Goal: Transaction & Acquisition: Purchase product/service

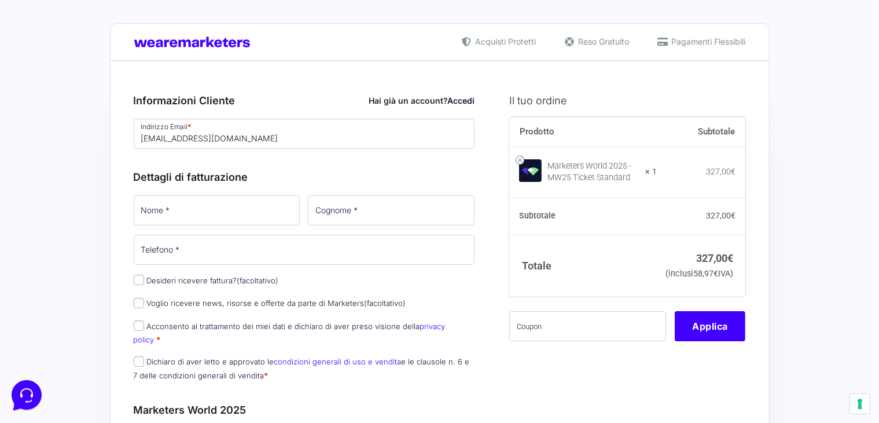
type input "[EMAIL_ADDRESS][DOMAIN_NAME]"
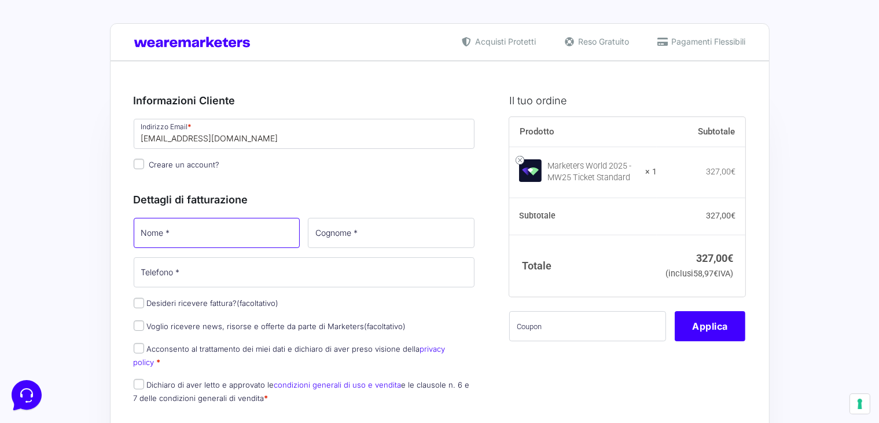
click at [177, 232] on input "Nome *" at bounding box center [217, 233] width 167 height 30
type input "C"
type input "Tiziano"
click at [347, 243] on input "Cognome *" at bounding box center [391, 233] width 167 height 30
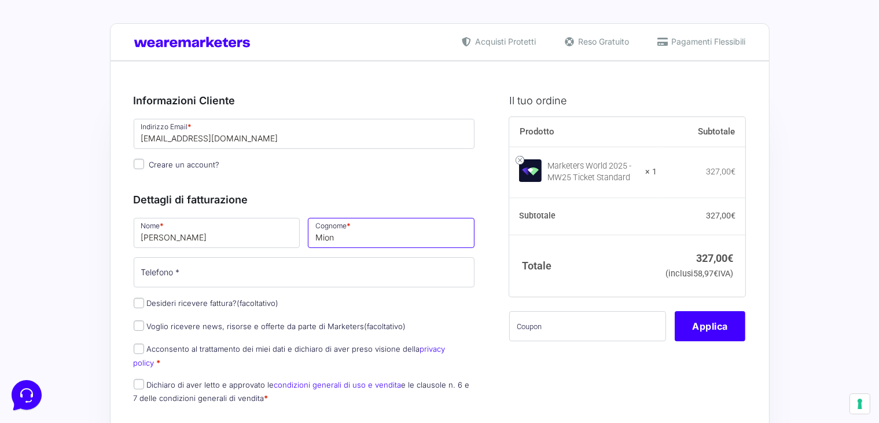
type input "Mion"
click at [147, 300] on label "Desideri ricevere fattura? (facoltativo)" at bounding box center [206, 302] width 145 height 9
click at [144, 300] on input "Desideri ricevere fattura? (facoltativo)" at bounding box center [139, 302] width 10 height 10
checkbox input "true"
select select "IT"
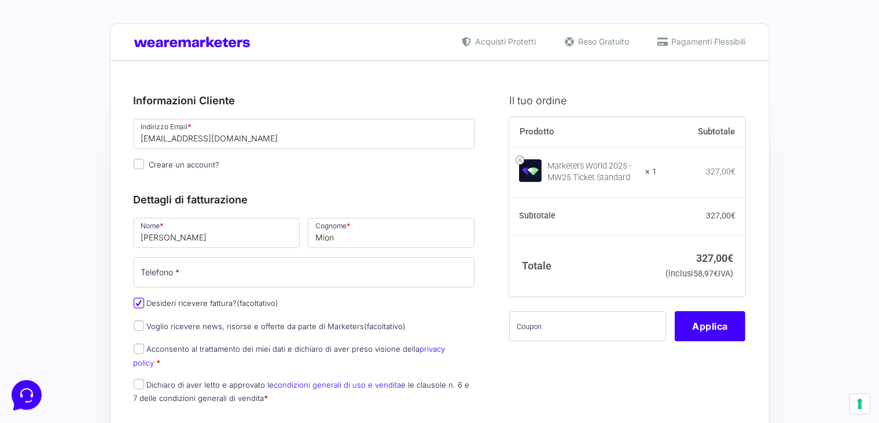
type input "0000000"
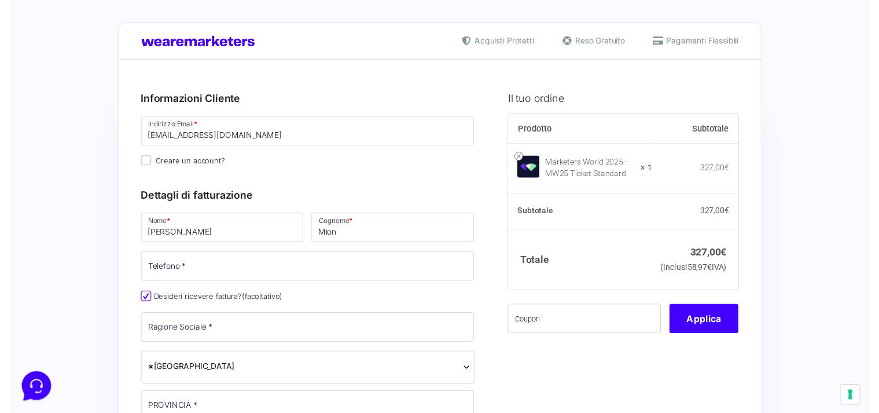
scroll to position [48, 0]
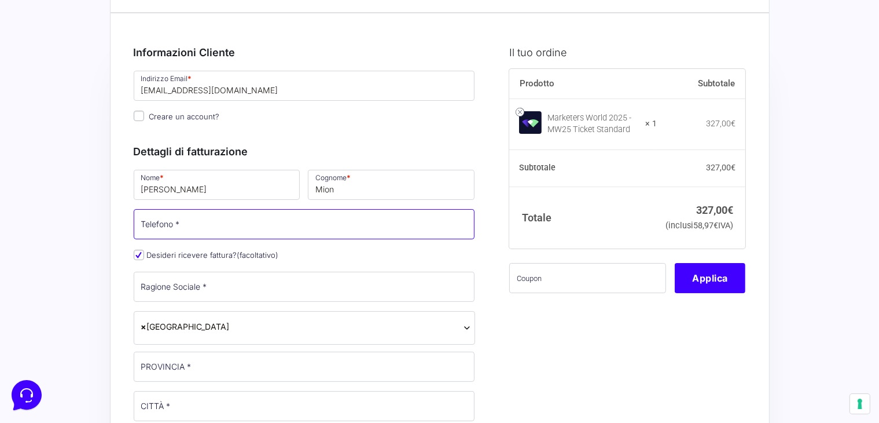
click at [248, 229] on input "Telefono *" at bounding box center [304, 224] width 341 height 30
type input "3939046270"
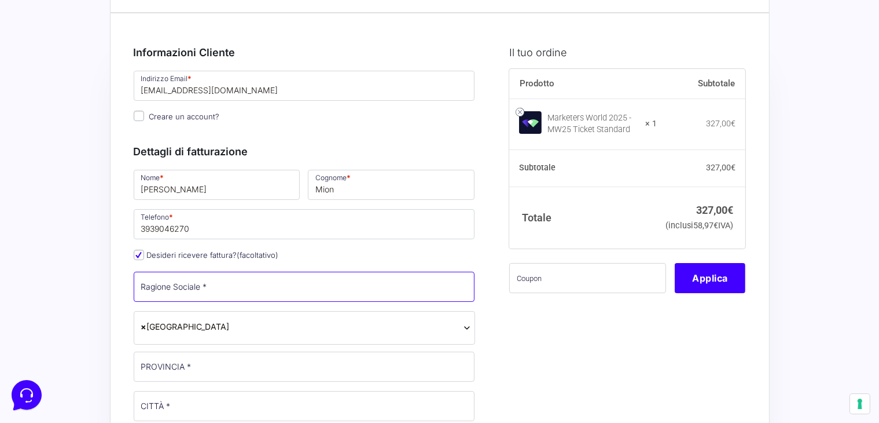
click at [185, 289] on input "Ragione Sociale *" at bounding box center [304, 286] width 341 height 30
type input "Media Trade Marketing"
click at [174, 325] on span "× Italia" at bounding box center [304, 326] width 326 height 12
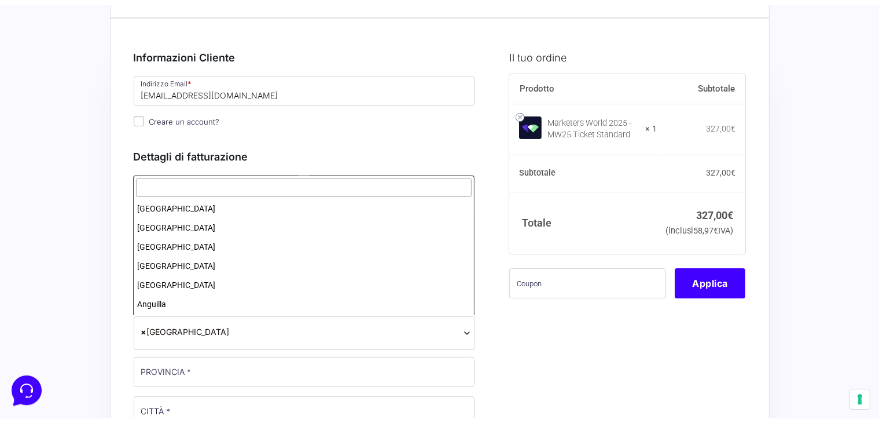
scroll to position [2196, 0]
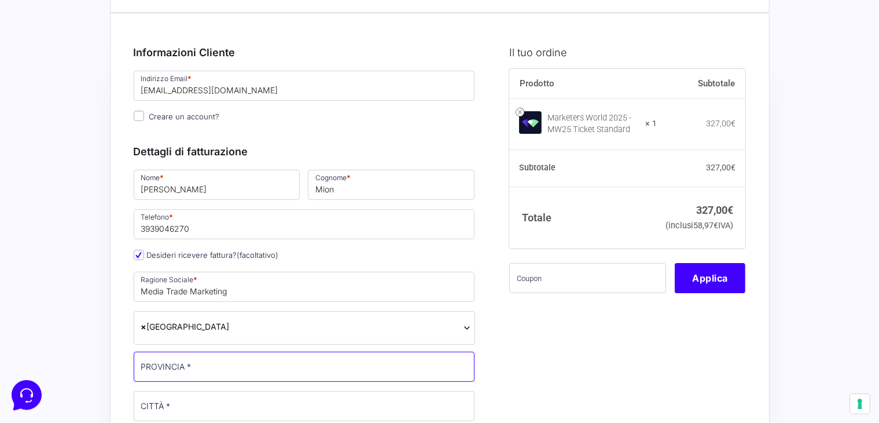
click at [183, 361] on input "PROVINCIA *" at bounding box center [304, 366] width 341 height 30
type input "[GEOGRAPHIC_DATA]"
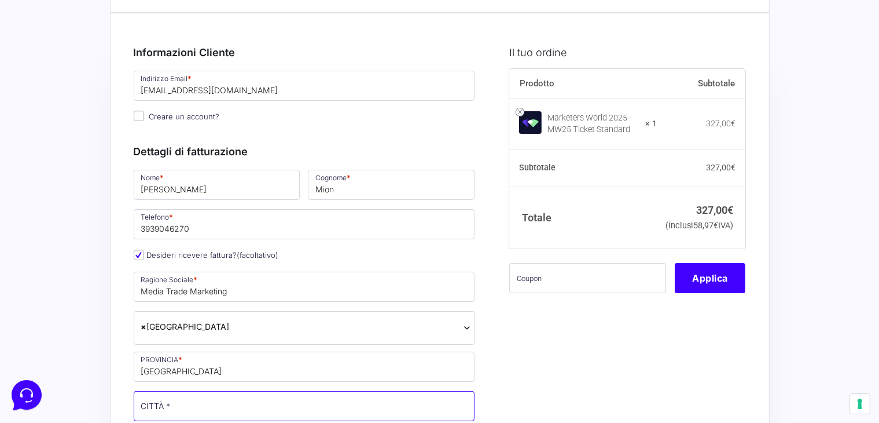
click at [179, 401] on input "CITTÀ *" at bounding box center [304, 406] width 341 height 30
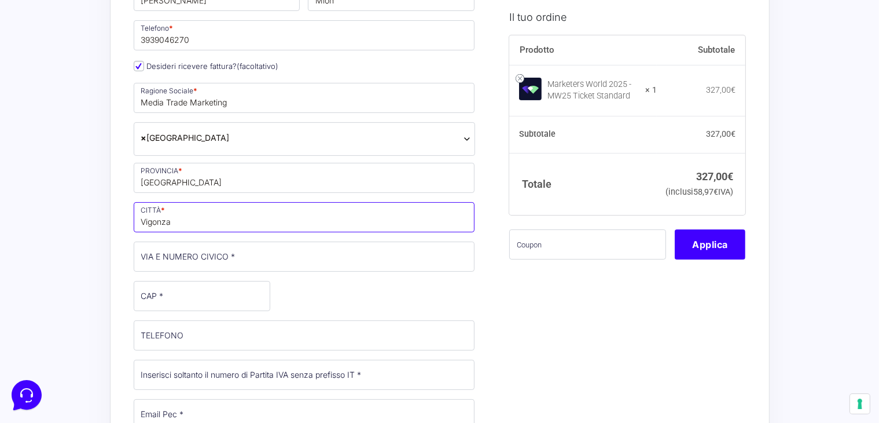
scroll to position [241, 0]
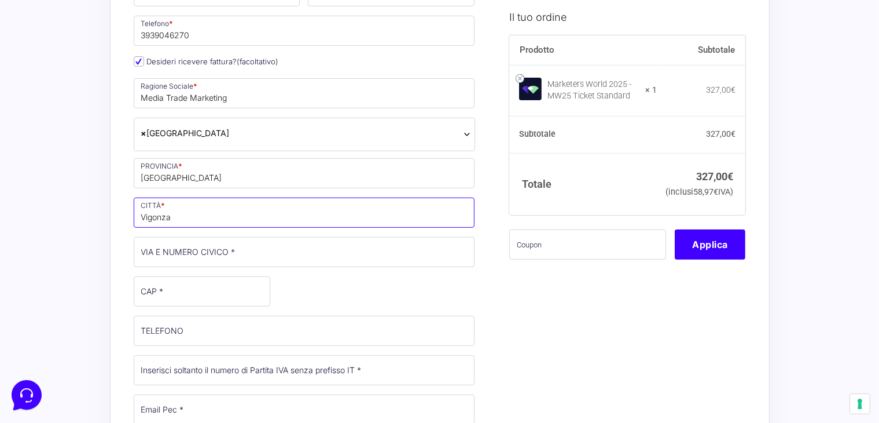
type input "Vigonza"
click at [214, 247] on input "VIA E NUMERO CIVICO *" at bounding box center [304, 252] width 341 height 30
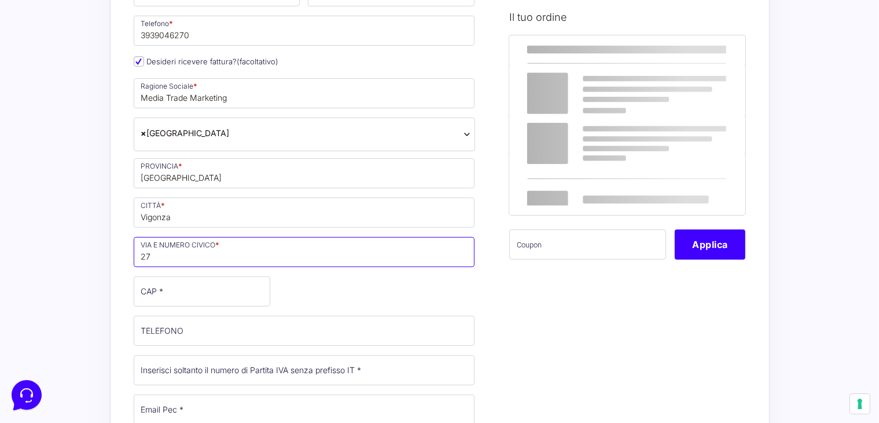
type input "2"
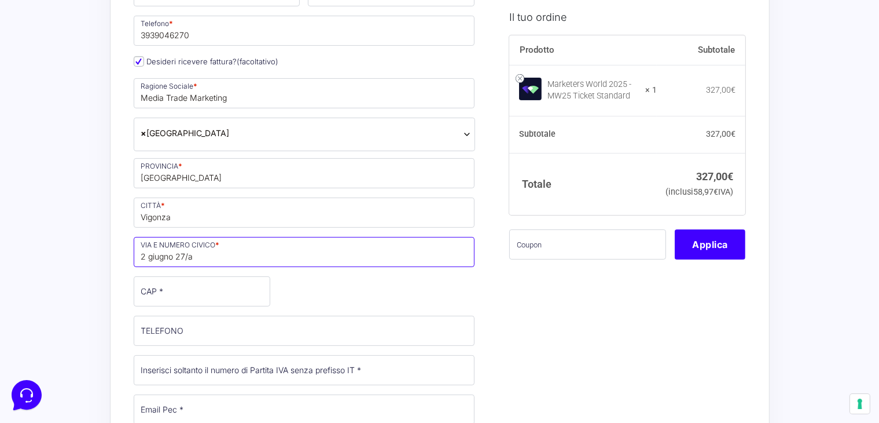
type input "2 giugno 27/a"
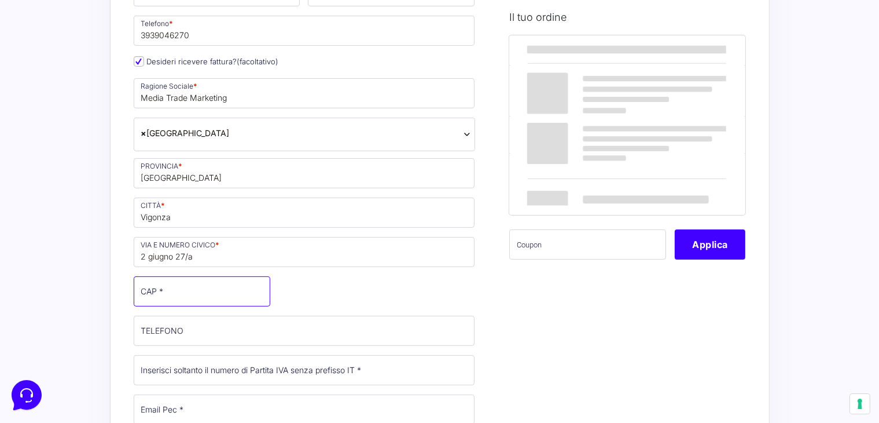
click at [177, 281] on input "CAP *" at bounding box center [202, 291] width 137 height 30
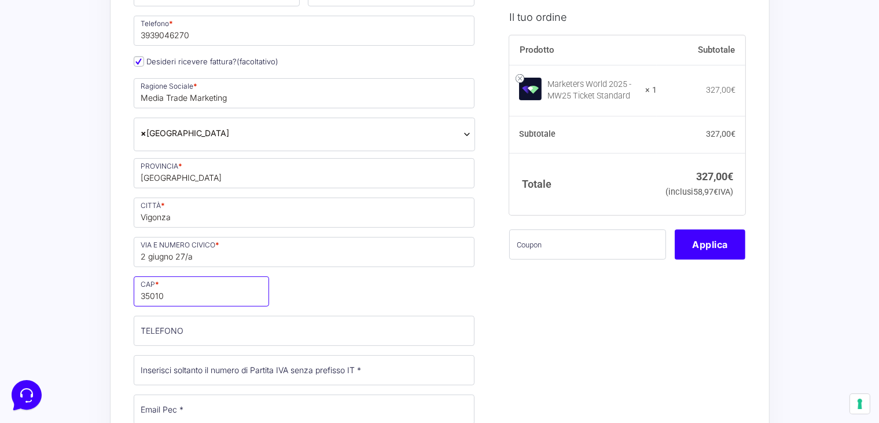
type input "35010"
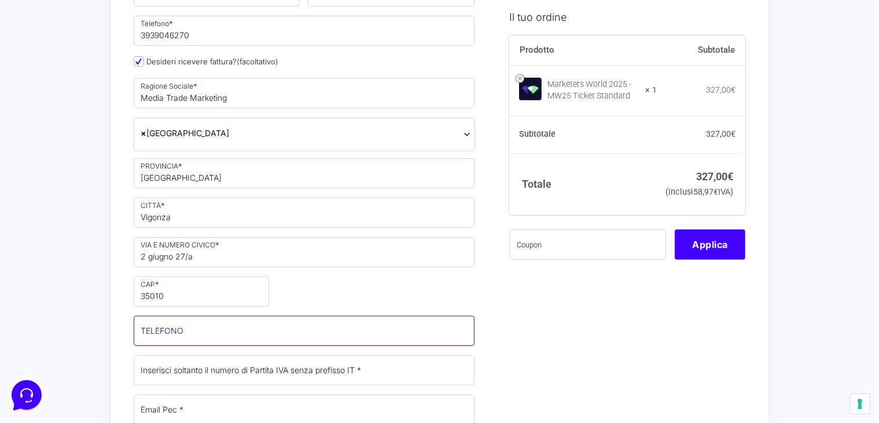
click at [184, 326] on input "TELEFONO (facoltativo)" at bounding box center [304, 330] width 341 height 30
type input "3939046270"
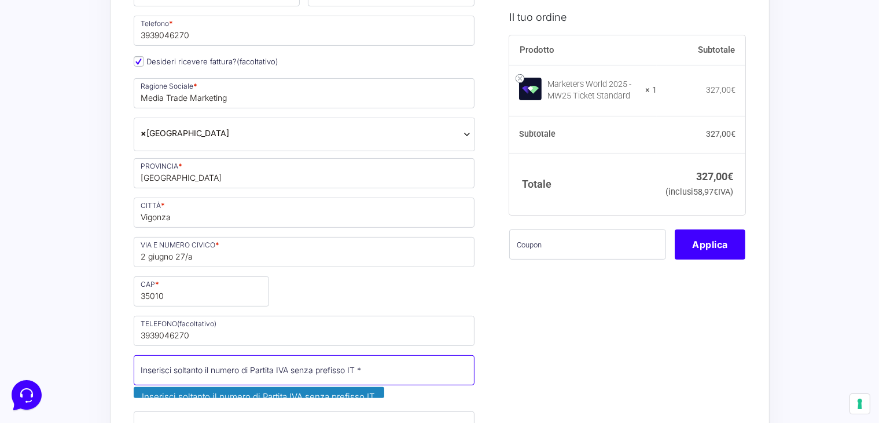
click at [254, 369] on input "Partita Iva *" at bounding box center [304, 370] width 341 height 30
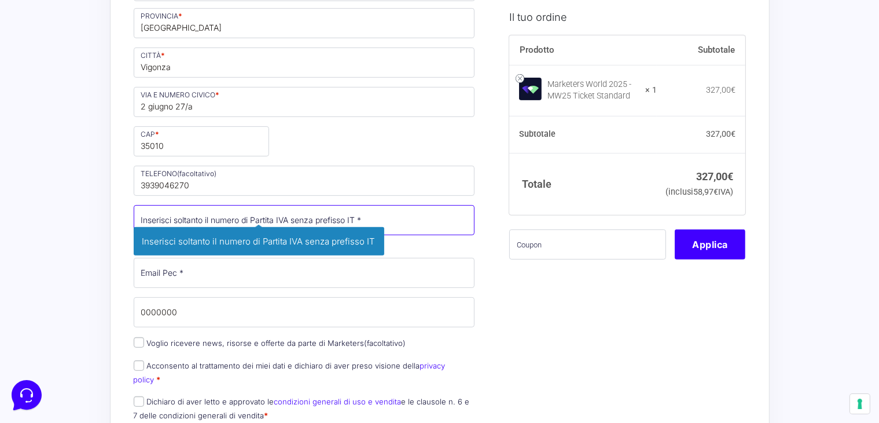
scroll to position [416, 0]
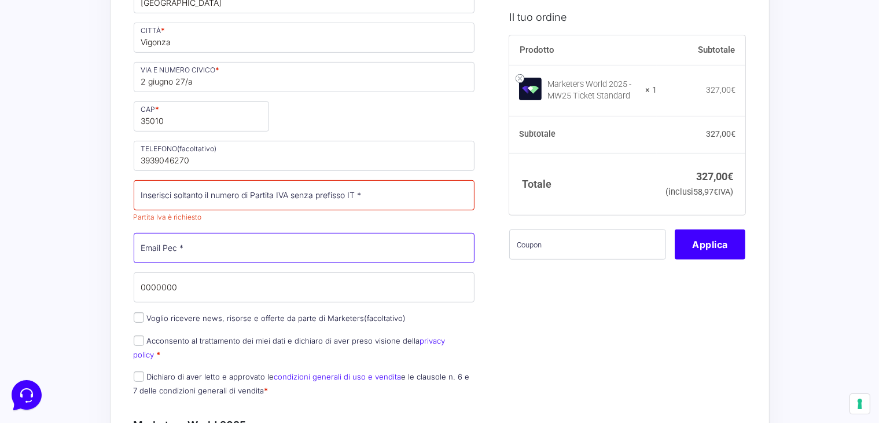
click at [194, 244] on input "Email Pec *" at bounding box center [304, 248] width 341 height 30
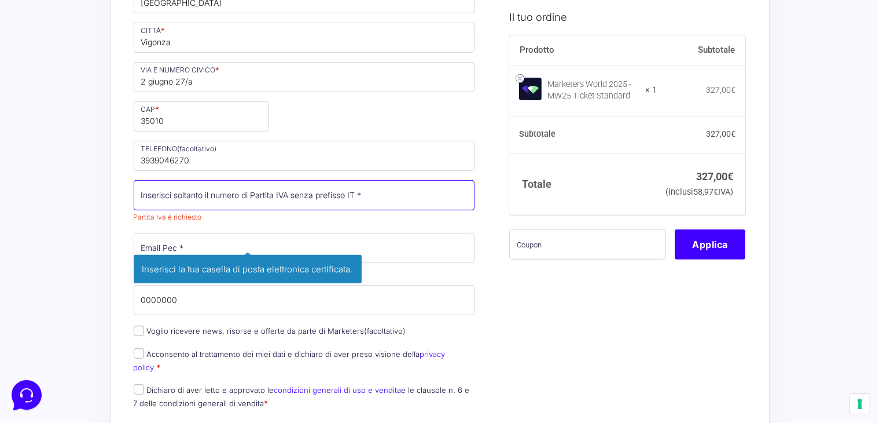
click at [208, 195] on input "Partita Iva *" at bounding box center [304, 195] width 341 height 30
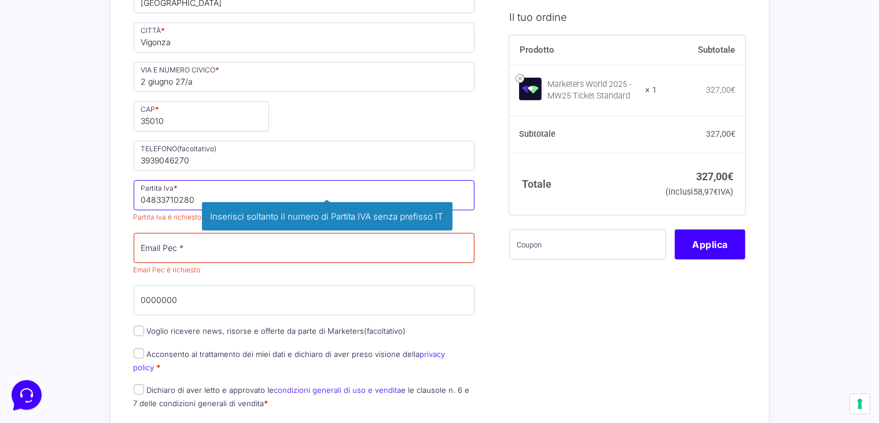
type input "04833710280"
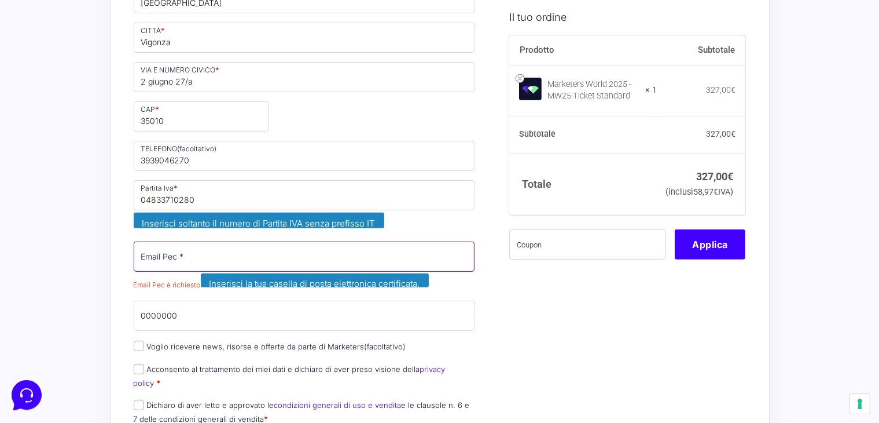
click at [185, 248] on input "Email Pec *" at bounding box center [304, 256] width 341 height 30
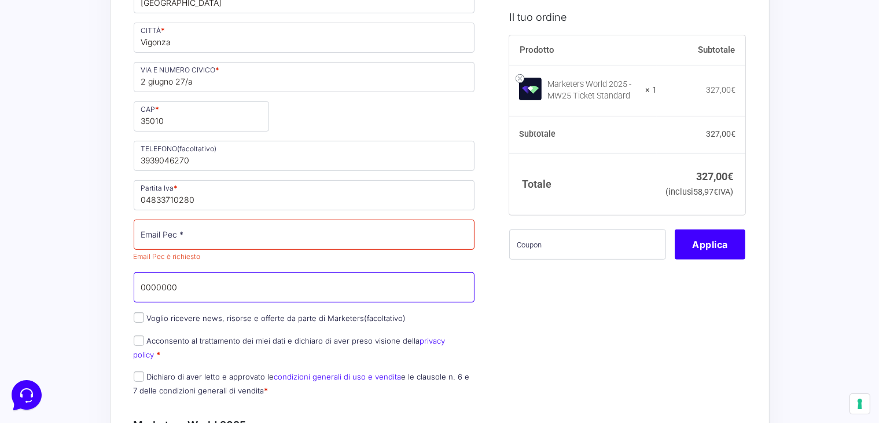
click at [166, 280] on input "0000000" at bounding box center [304, 287] width 341 height 30
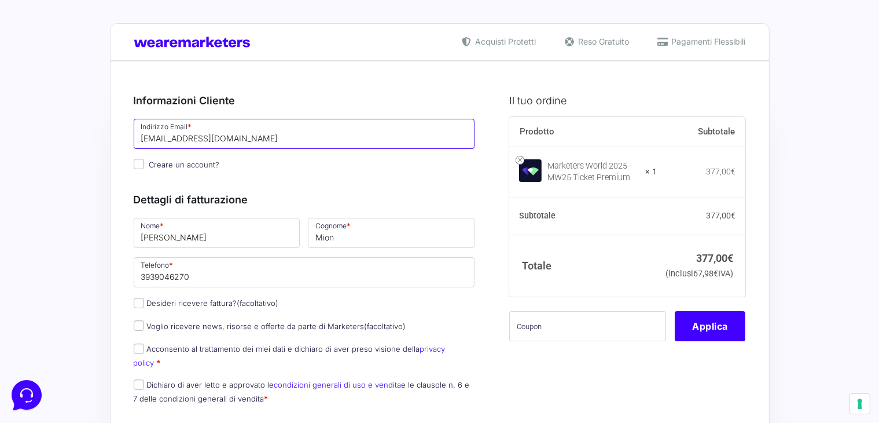
drag, startPoint x: 257, startPoint y: 143, endPoint x: 57, endPoint y: 153, distance: 199.9
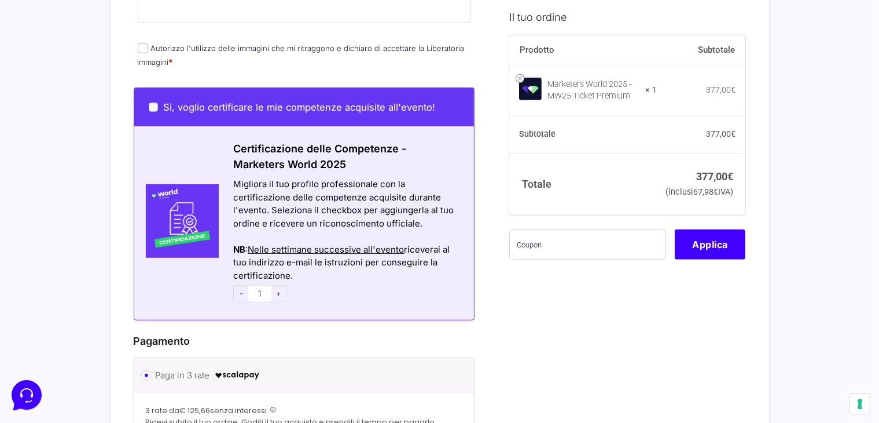
scroll to position [603, 0]
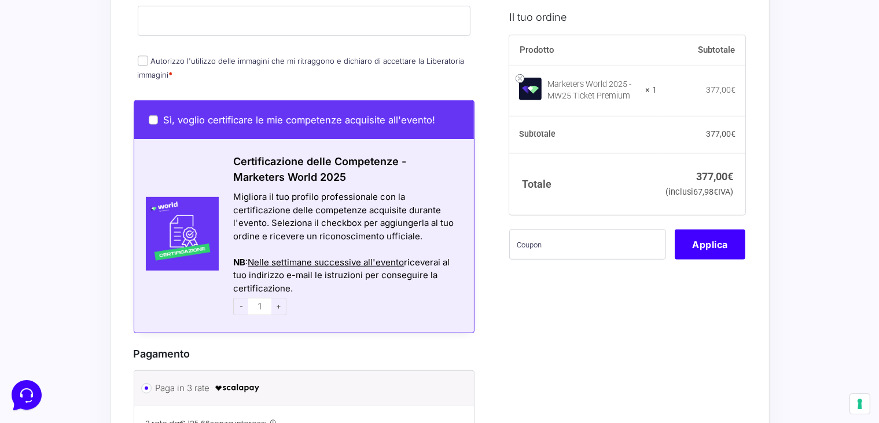
type input "[EMAIL_ADDRESS][DOMAIN_NAME]"
click at [147, 103] on div "Sì, voglio certificare le mie competenze acquisite all'evento!" at bounding box center [304, 120] width 340 height 38
click at [152, 115] on input "Sì, voglio certificare le mie competenze acquisite all'evento!" at bounding box center [153, 119] width 9 height 9
checkbox input "true"
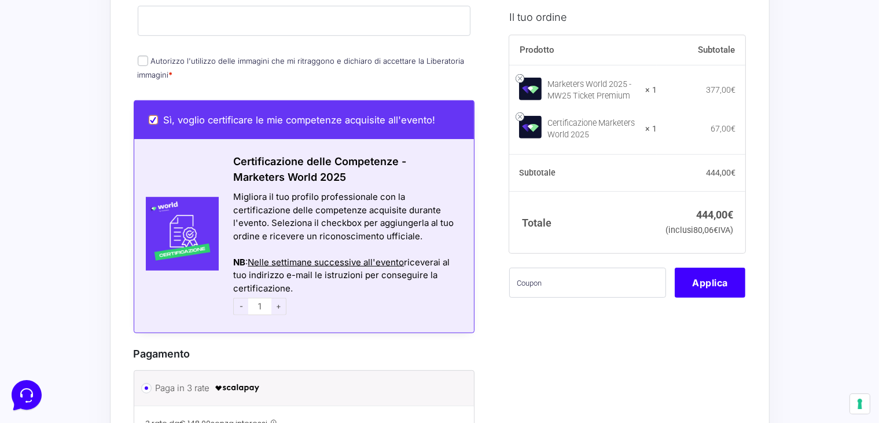
click at [155, 115] on input "Sì, voglio certificare le mie competenze acquisite all'evento!" at bounding box center [153, 119] width 9 height 9
checkbox input "false"
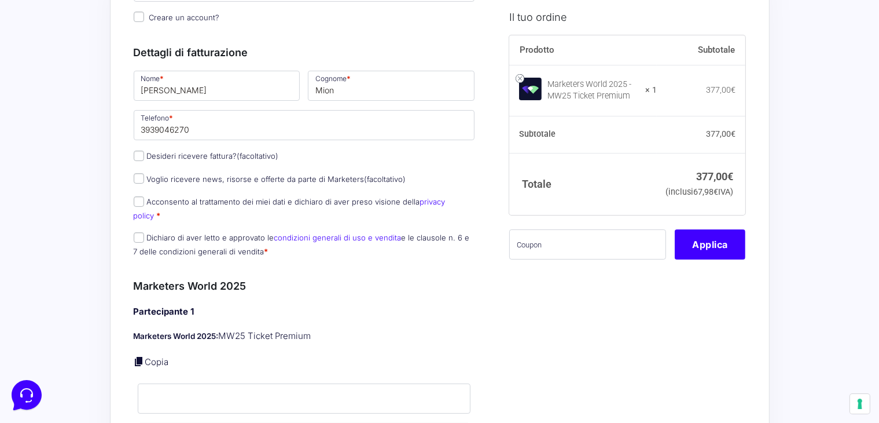
scroll to position [0, 0]
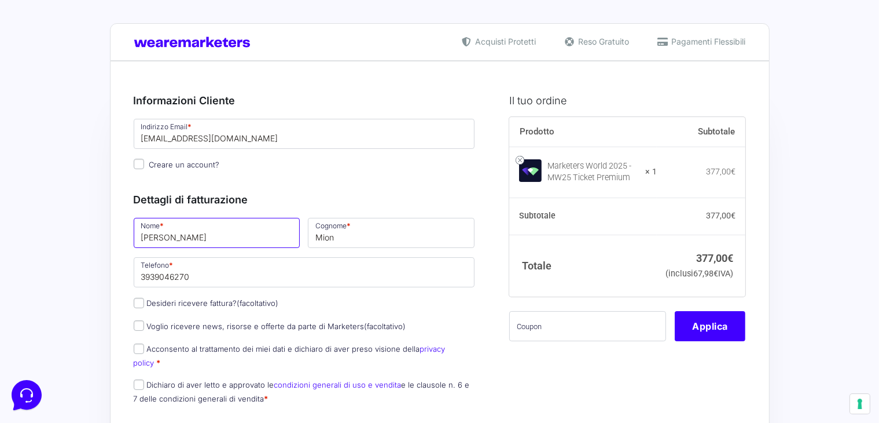
drag, startPoint x: 199, startPoint y: 234, endPoint x: 95, endPoint y: 214, distance: 106.1
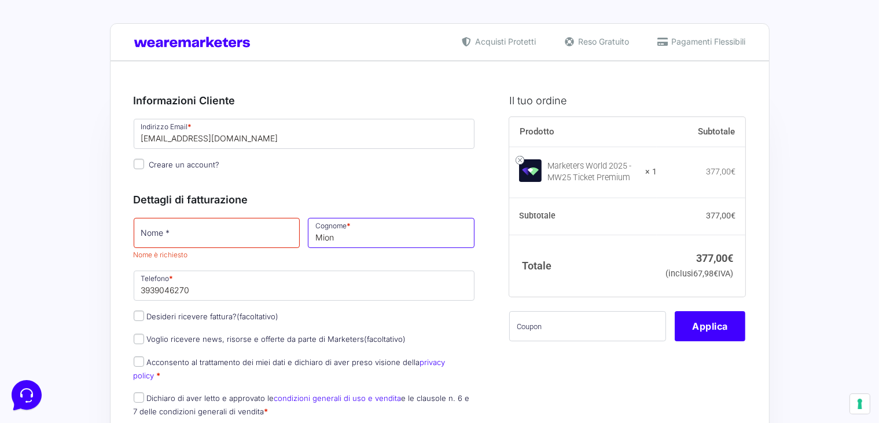
drag, startPoint x: 343, startPoint y: 234, endPoint x: 241, endPoint y: 229, distance: 102.6
click at [241, 229] on div "Nome * Nome è richiesto Cognome * Mion Telefono * 3939046270 Desideri ricevere …" at bounding box center [305, 320] width 350 height 209
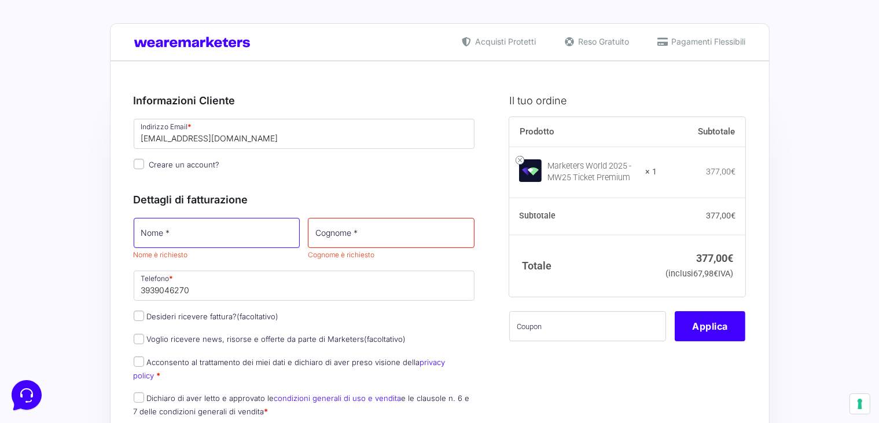
click at [214, 227] on input "Nome *" at bounding box center [217, 233] width 167 height 30
type input "[PERSON_NAME]"
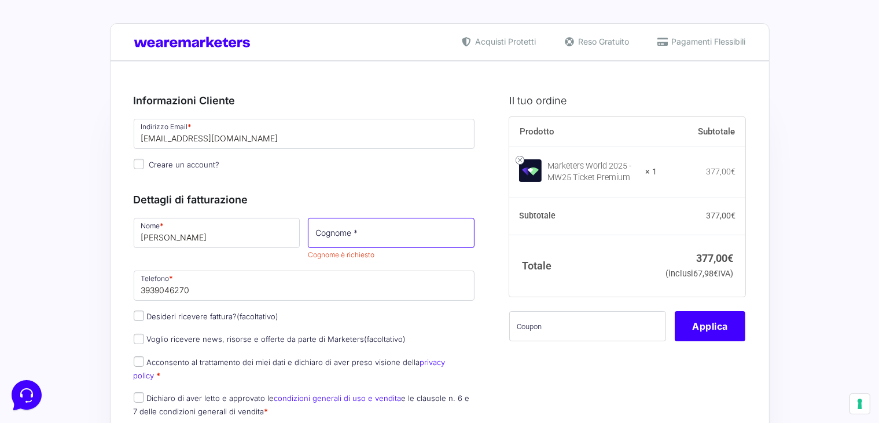
click at [341, 226] on input "Cognome *" at bounding box center [391, 233] width 167 height 30
type input "Pastò"
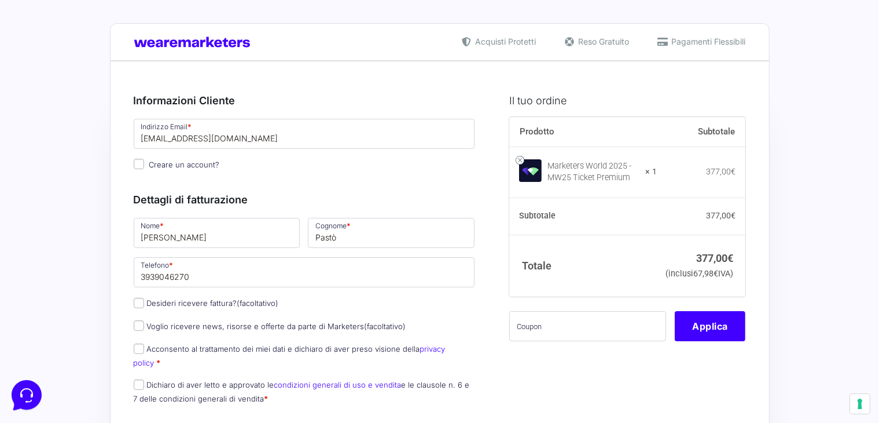
click at [227, 302] on div "Nome * Chiara Cognome * Pastò Telefono * 3939046270 Desideri ricevere fattura? …" at bounding box center [305, 314] width 350 height 196
drag, startPoint x: 204, startPoint y: 279, endPoint x: 49, endPoint y: 292, distance: 155.7
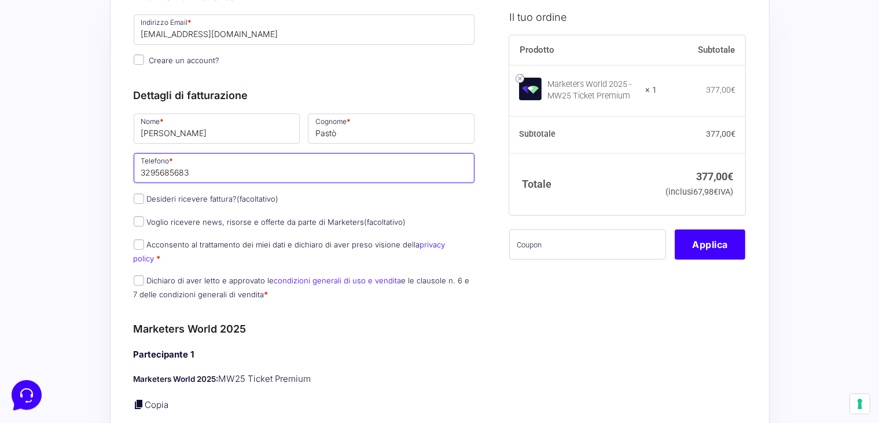
scroll to position [108, 0]
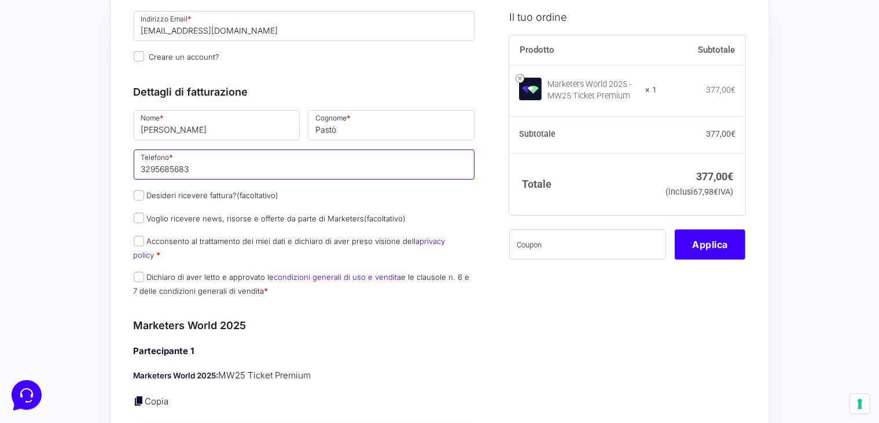
type input "3295685683"
click at [141, 241] on input "Acconsento al trattamento dei miei dati e dichiaro di aver preso visione della …" at bounding box center [139, 241] width 10 height 10
checkbox input "true"
click at [139, 271] on input "Dichiaro di aver letto e approvato le condizioni generali di uso e vendita e le…" at bounding box center [139, 276] width 10 height 10
checkbox input "true"
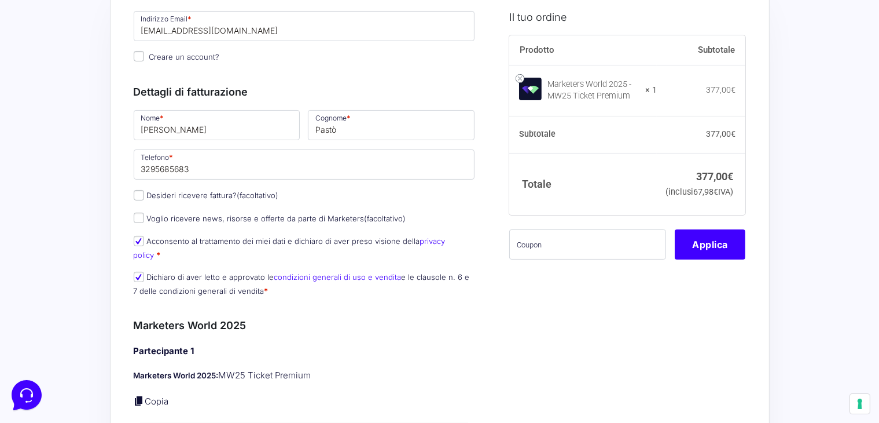
click at [159, 216] on label "Voglio ricevere news, risorse e offerte da parte di Marketers (facoltativo)" at bounding box center [270, 218] width 273 height 9
click at [144, 216] on input "Voglio ricevere news, risorse e offerte da parte di Marketers (facoltativo)" at bounding box center [139, 217] width 10 height 10
checkbox input "true"
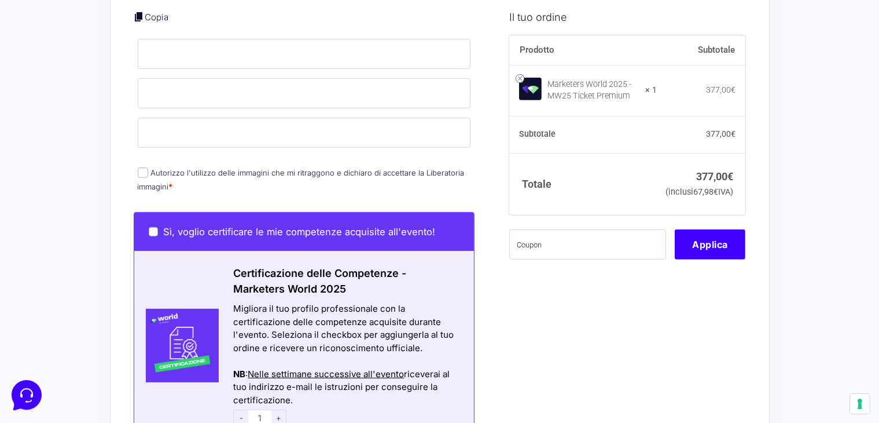
scroll to position [495, 0]
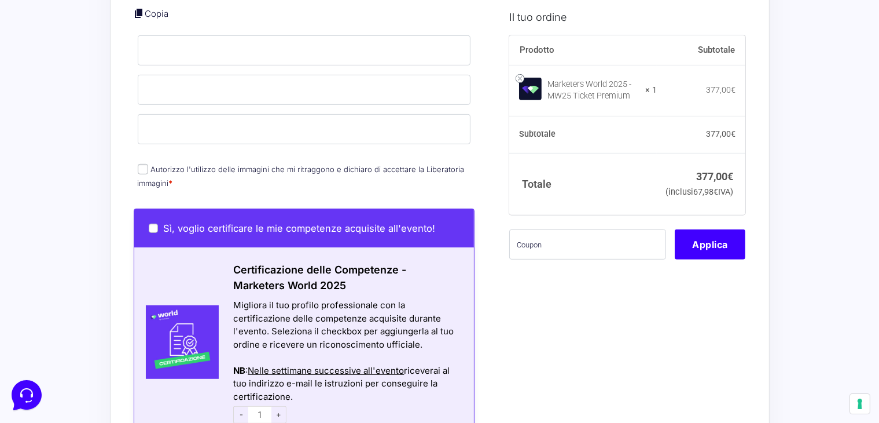
click at [145, 164] on input "Autorizzo l'utilizzo delle immagini che mi ritraggono e dichiaro di accettare l…" at bounding box center [143, 169] width 10 height 10
checkbox input "true"
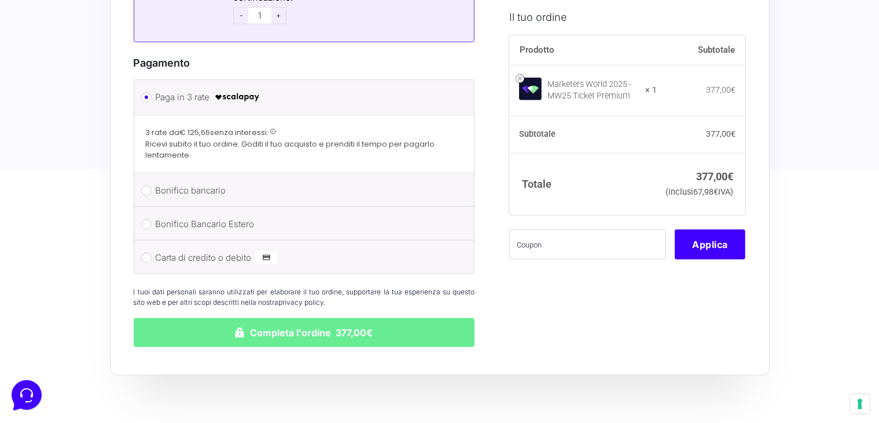
scroll to position [896, 0]
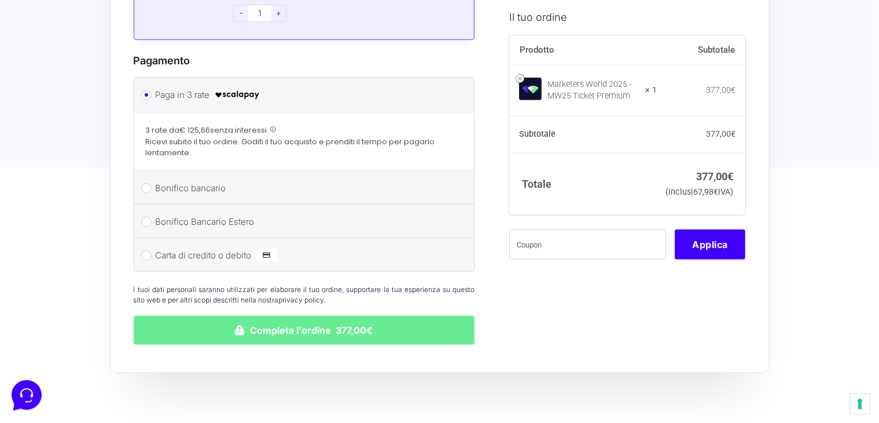
click at [156, 179] on label "Bonifico bancario" at bounding box center [302, 187] width 293 height 17
click at [152, 183] on input "Bonifico bancario" at bounding box center [146, 188] width 10 height 10
radio input "true"
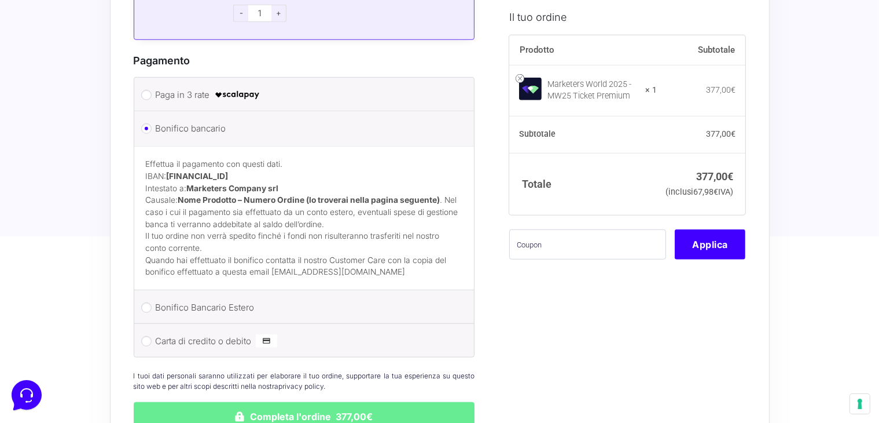
drag, startPoint x: 306, startPoint y: 160, endPoint x: 169, endPoint y: 159, distance: 136.6
click at [169, 159] on p "Effettua il pagamento con questi dati. IBAN: IT60T0200832650000104617588 Intest…" at bounding box center [304, 194] width 317 height 72
copy strong "IT60T0200832650000104617588"
click at [379, 158] on p "Effettua il pagamento con questi dati. IBAN: IT60T0200832650000104617588 Intest…" at bounding box center [304, 194] width 317 height 72
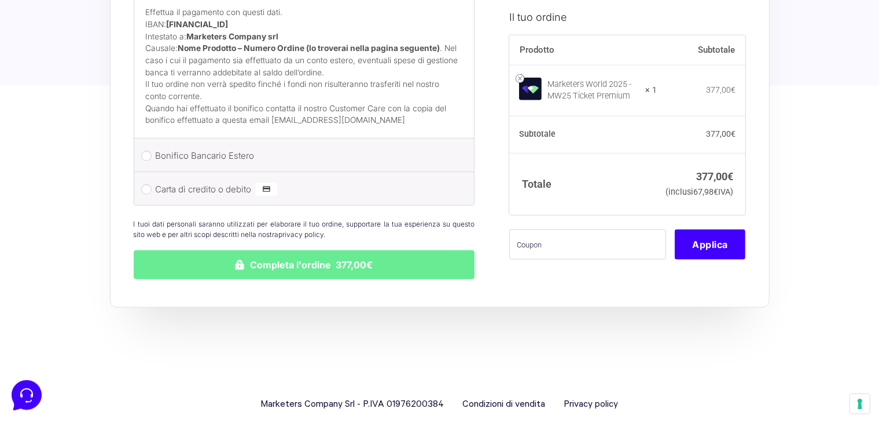
scroll to position [1050, 0]
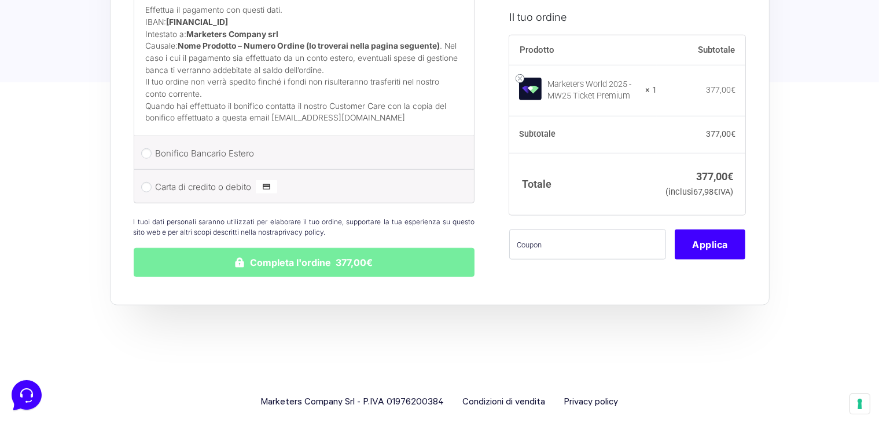
click at [317, 249] on button "Completa l'ordine 377,00€" at bounding box center [304, 262] width 341 height 29
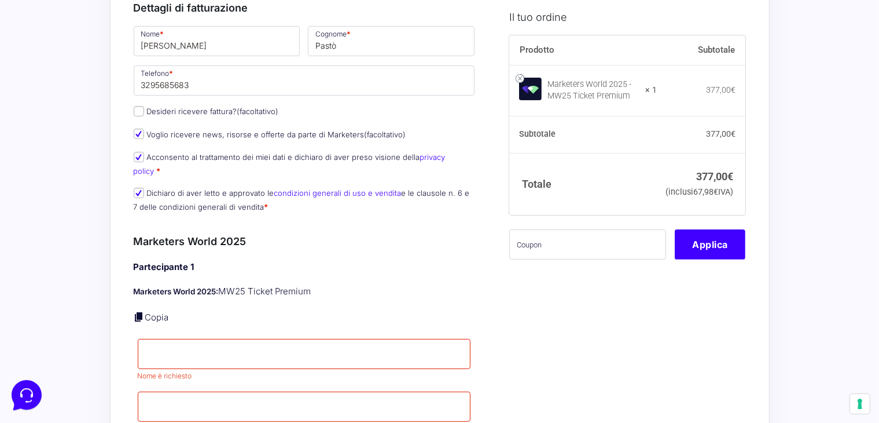
scroll to position [21, 0]
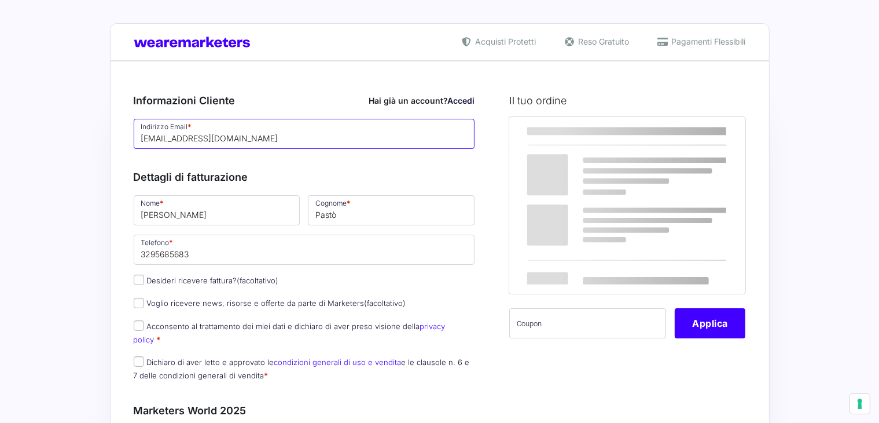
click at [250, 131] on input "chiarapastomusic@gmail.com" at bounding box center [304, 134] width 341 height 30
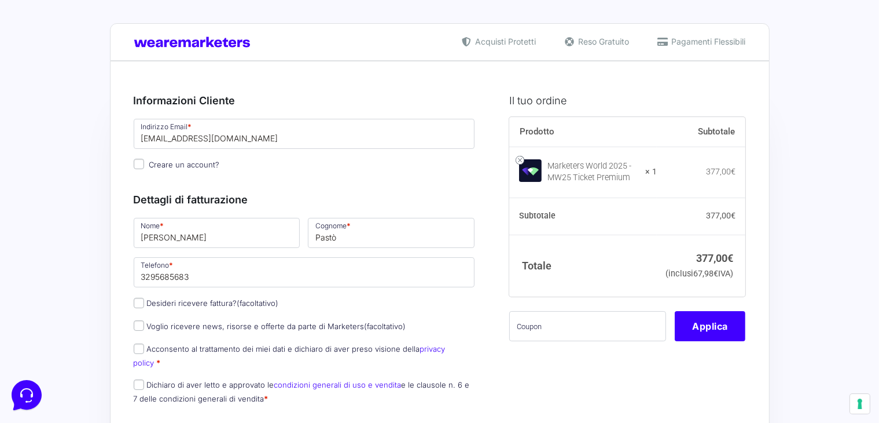
click at [147, 354] on p "Acconsento al trattamento dei miei dati e dichiaro di aver preso visione della …" at bounding box center [305, 355] width 350 height 30
click at [140, 379] on input "Dichiaro di aver letto e approvato le condizioni generali di uso e vendita e le…" at bounding box center [139, 384] width 10 height 10
checkbox input "true"
click at [141, 343] on input "Acconsento al trattamento dei miei dati e dichiaro di aver preso visione della …" at bounding box center [139, 348] width 10 height 10
checkbox input "true"
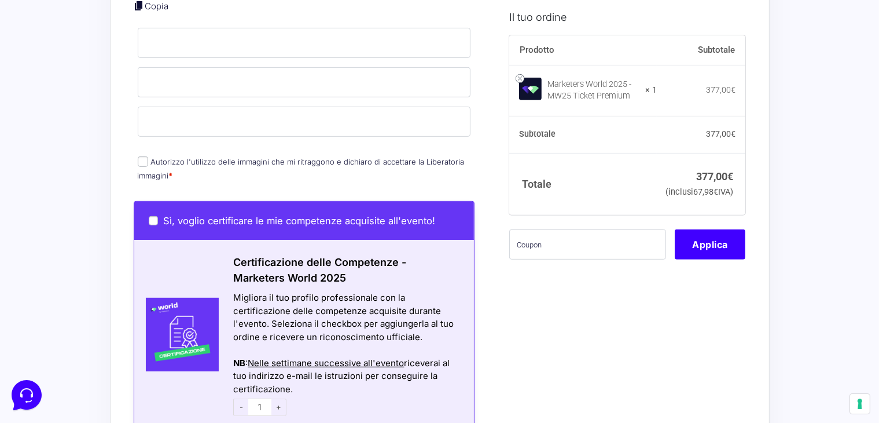
scroll to position [506, 0]
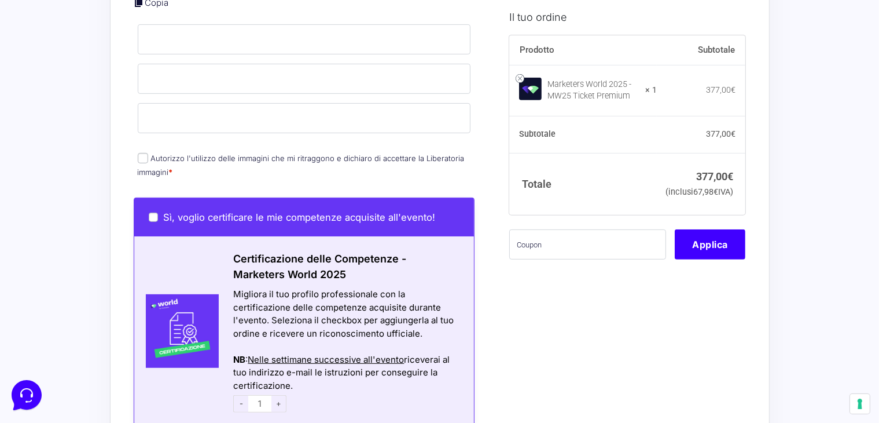
click at [153, 153] on label "Autorizzo l'utilizzo delle immagini che mi ritraggono e dichiaro di accettare l…" at bounding box center [301, 164] width 327 height 23
click at [148, 153] on input "Autorizzo l'utilizzo delle immagini che mi ritraggono e dichiaro di accettare l…" at bounding box center [143, 158] width 10 height 10
checkbox input "true"
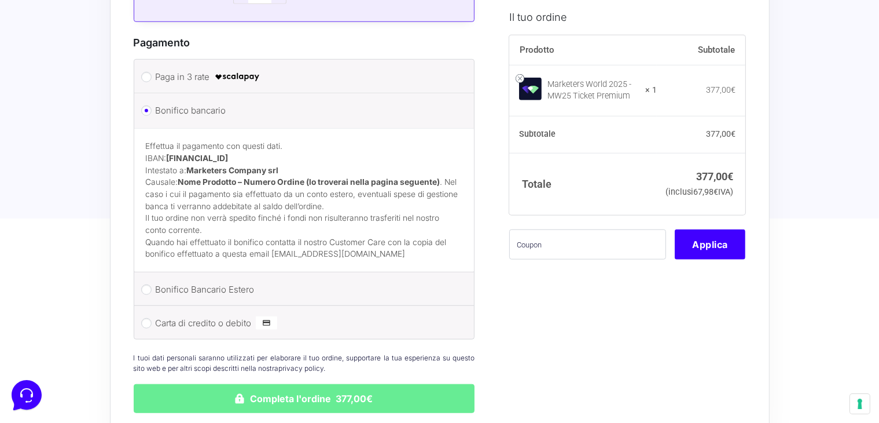
scroll to position [917, 0]
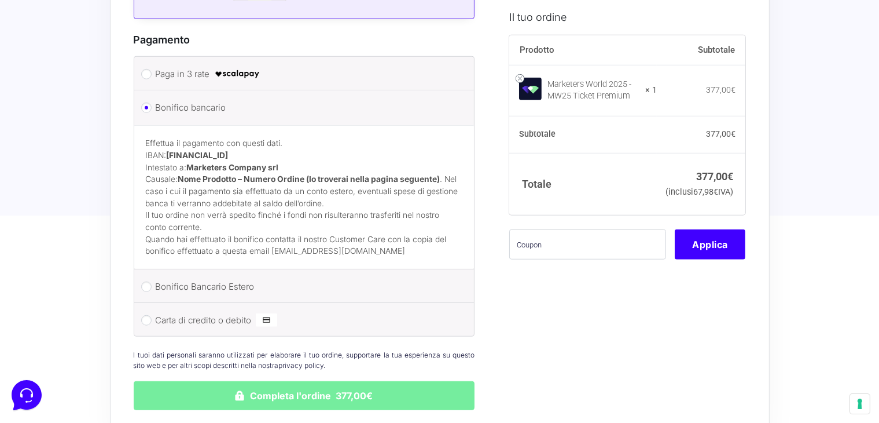
click at [289, 381] on button "Completa l'ordine 377,00€" at bounding box center [304, 395] width 341 height 29
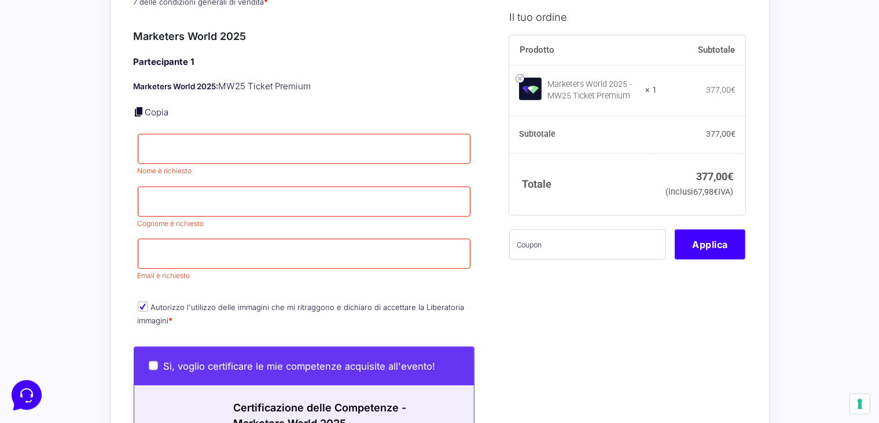
scroll to position [500, 0]
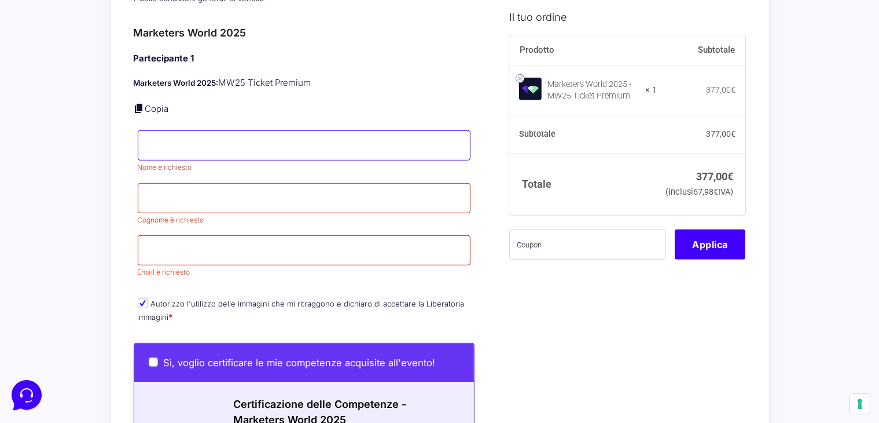
click at [262, 130] on input "Nome *" at bounding box center [304, 145] width 333 height 30
type input "[PERSON_NAME]"
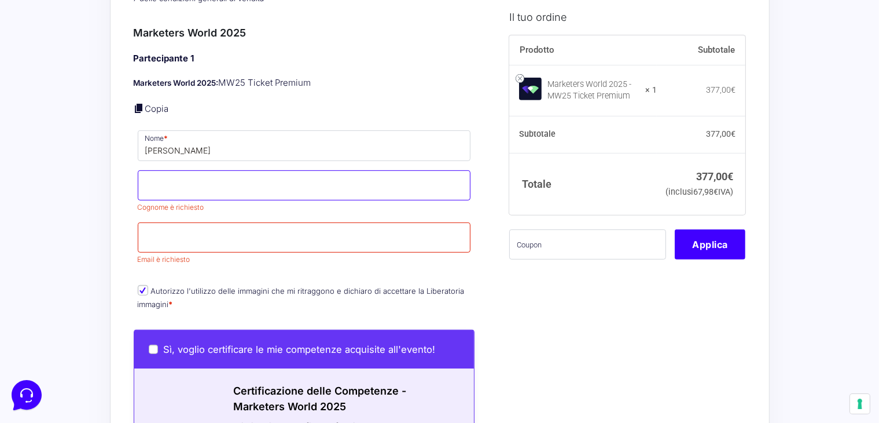
click at [245, 190] on p "Cognome * Cognome è richiesto" at bounding box center [304, 191] width 341 height 47
type input "Pastò"
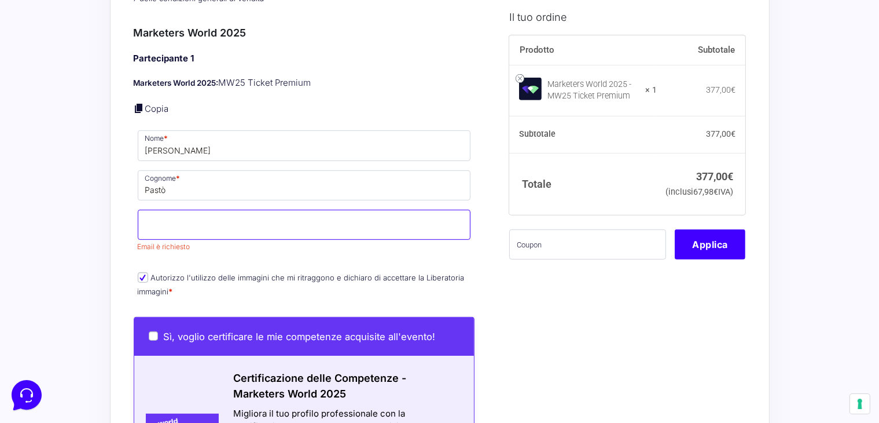
click at [218, 221] on input "Email *" at bounding box center [304, 225] width 333 height 30
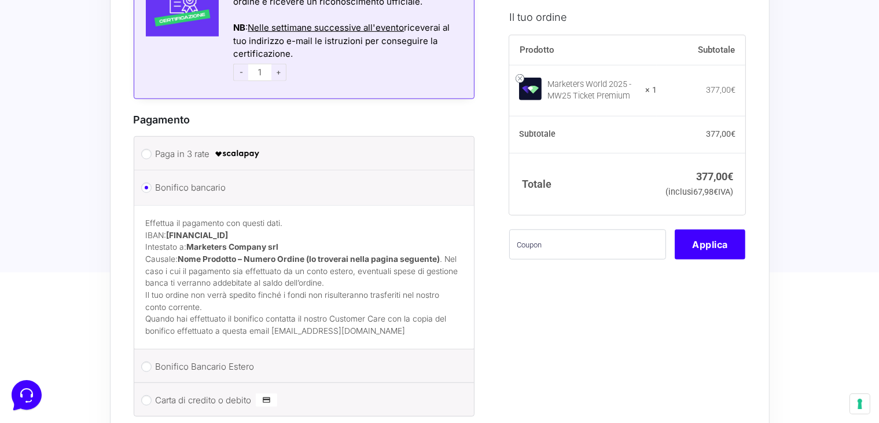
scroll to position [952, 0]
type input "[EMAIL_ADDRESS][DOMAIN_NAME]"
click at [168, 390] on label "Carta di credito o debito" at bounding box center [302, 398] width 293 height 17
click at [152, 393] on input "Carta di credito o debito" at bounding box center [146, 398] width 10 height 10
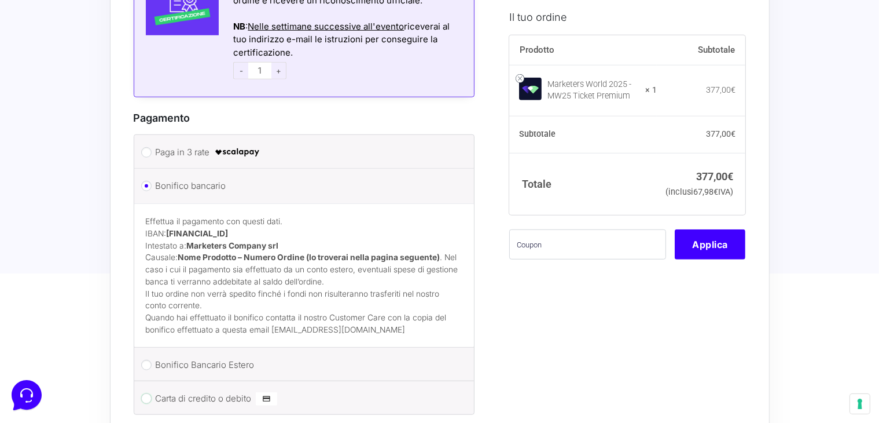
radio input "true"
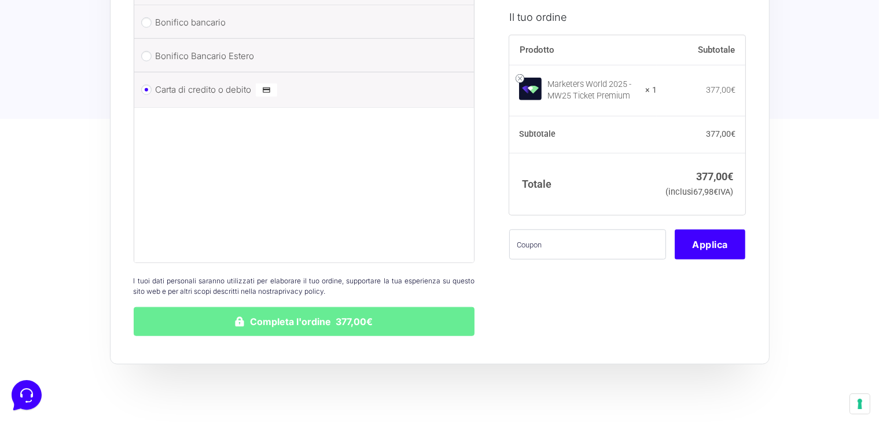
scroll to position [1095, 0]
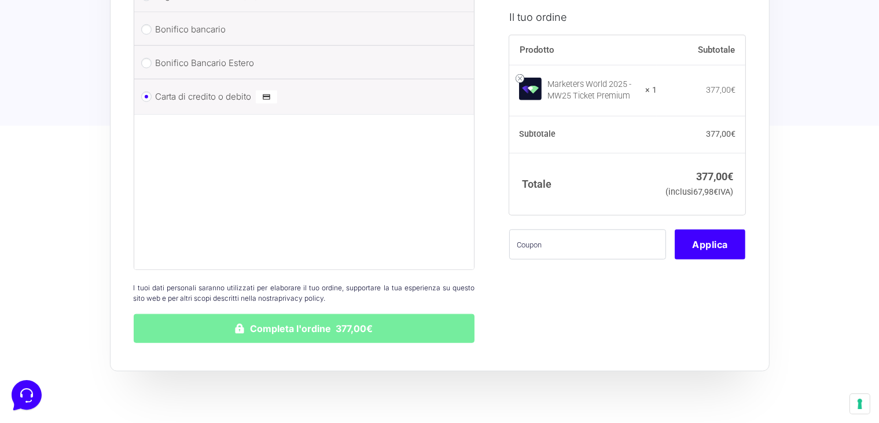
click at [296, 321] on button "Completa l'ordine 377,00€" at bounding box center [304, 328] width 341 height 29
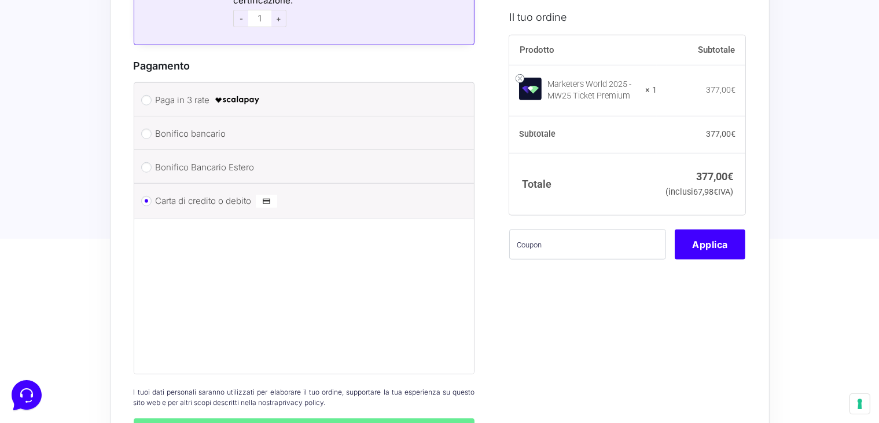
scroll to position [952, 0]
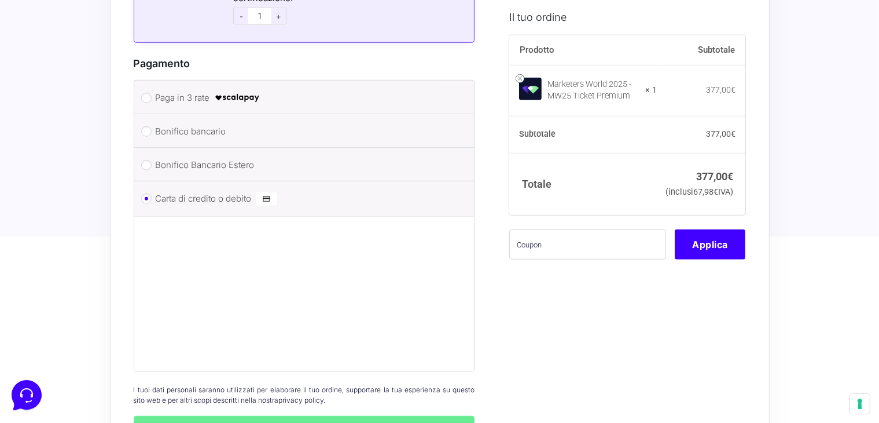
click at [157, 123] on label "Bonifico bancario" at bounding box center [302, 131] width 293 height 17
click at [152, 126] on input "Bonifico bancario" at bounding box center [146, 131] width 10 height 10
radio input "true"
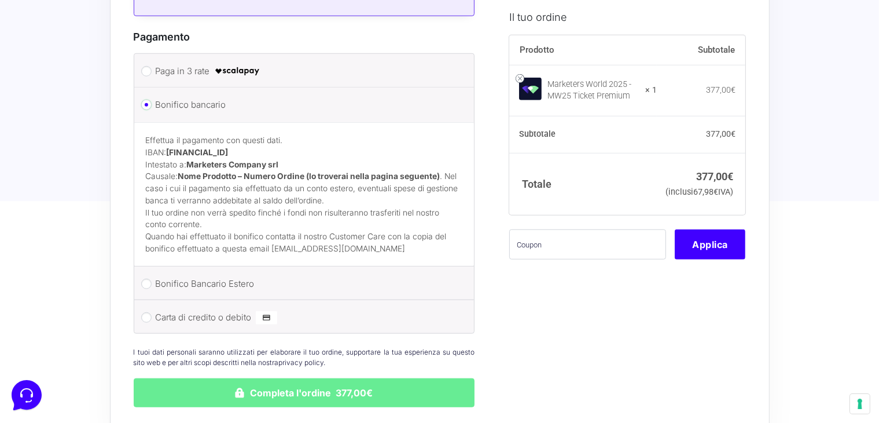
scroll to position [982, 0]
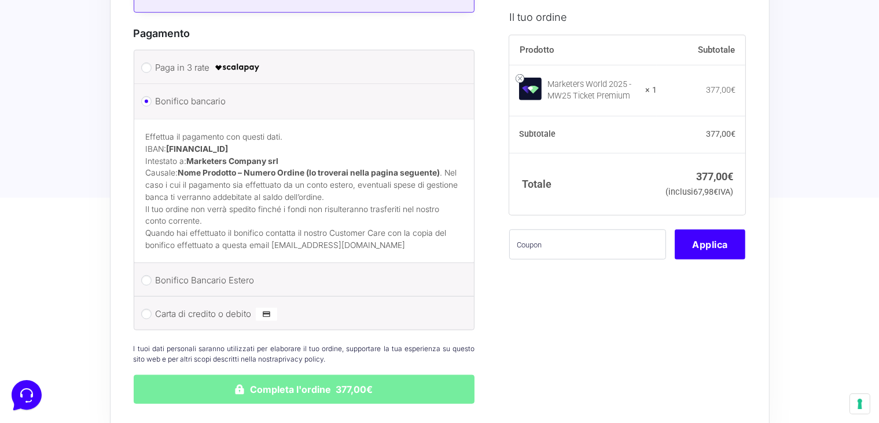
click at [281, 374] on button "Completa l'ordine 377,00€" at bounding box center [304, 388] width 341 height 29
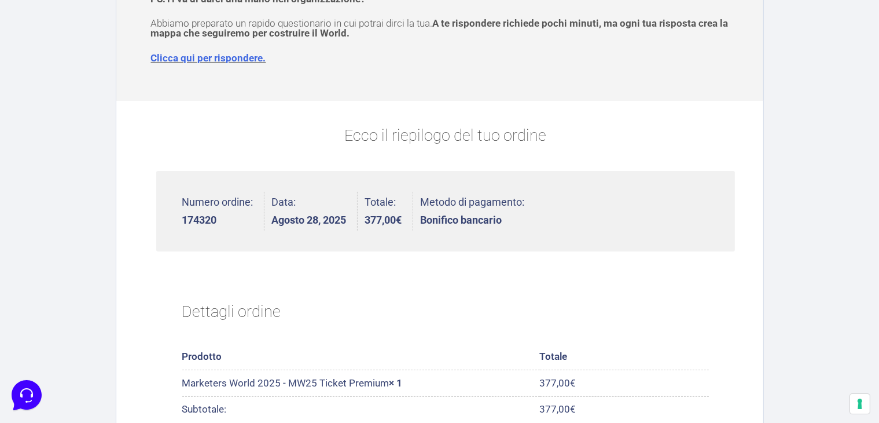
scroll to position [293, 0]
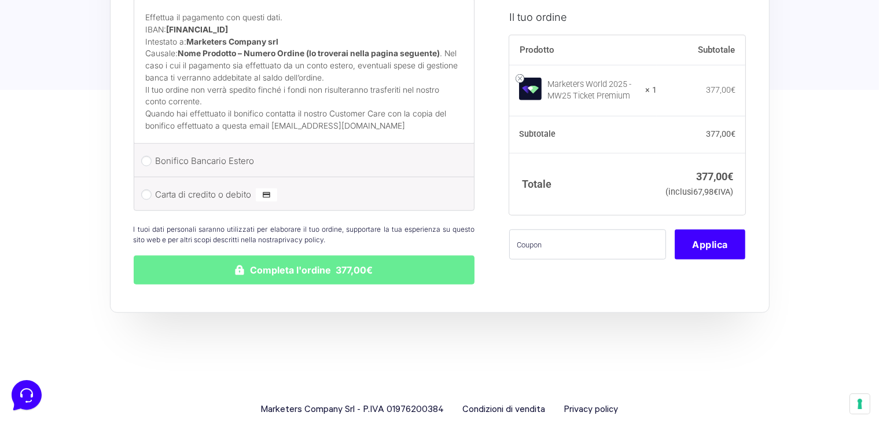
scroll to position [1050, 0]
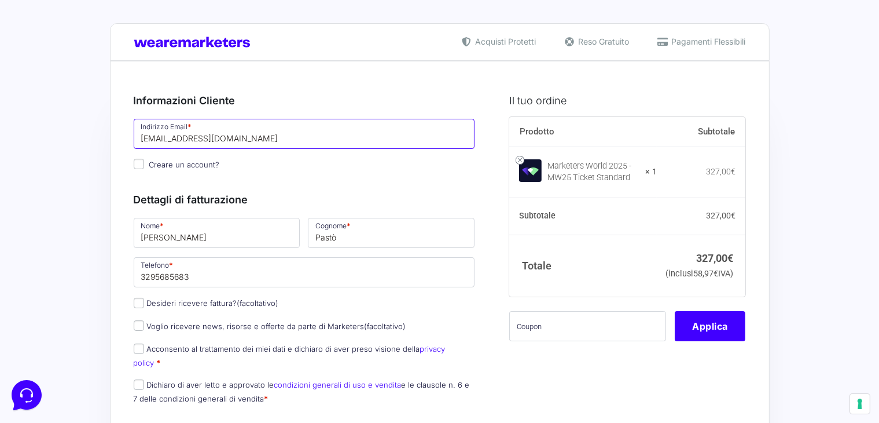
drag, startPoint x: 261, startPoint y: 139, endPoint x: 111, endPoint y: 126, distance: 150.5
type input "[EMAIL_ADDRESS][DOMAIN_NAME]"
click at [183, 234] on input "[PERSON_NAME]" at bounding box center [217, 233] width 167 height 30
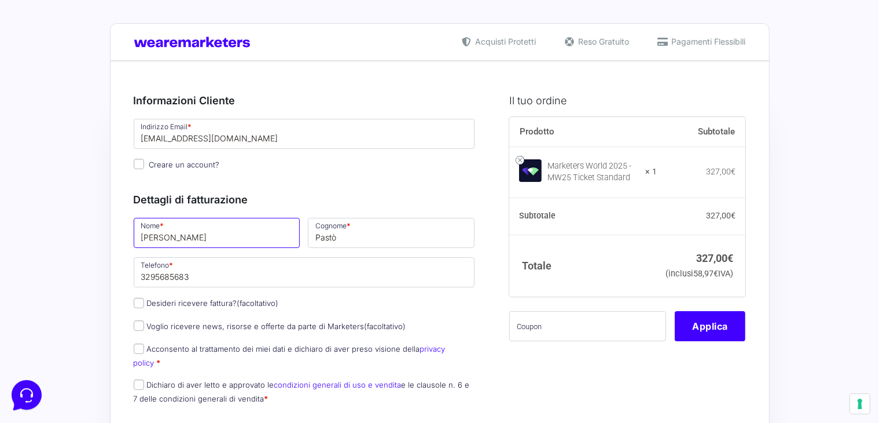
type input "[PERSON_NAME]"
click at [406, 240] on input "Pastò" at bounding box center [391, 233] width 167 height 30
type input "Mion"
click at [215, 270] on input "3295685683" at bounding box center [304, 272] width 341 height 30
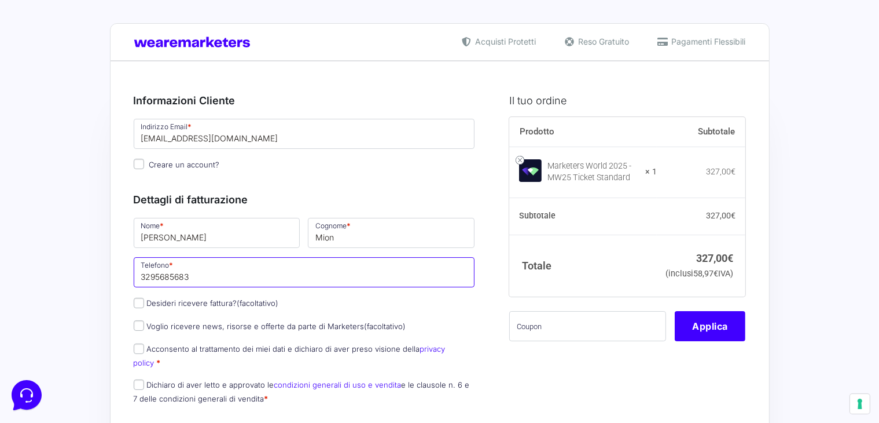
click at [215, 270] on input "3295685683" at bounding box center [304, 272] width 341 height 30
type input "3939046270"
click at [181, 304] on label "Desideri ricevere fattura? (facoltativo)" at bounding box center [206, 302] width 145 height 9
click at [144, 304] on input "Desideri ricevere fattura? (facoltativo)" at bounding box center [139, 302] width 10 height 10
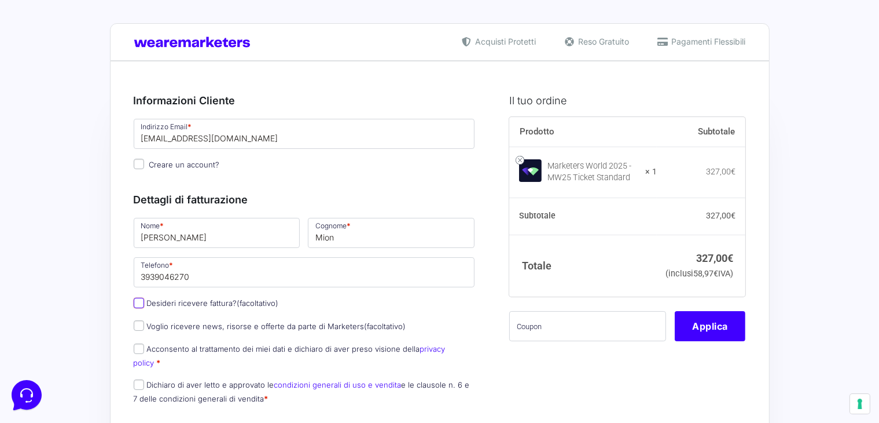
checkbox input "true"
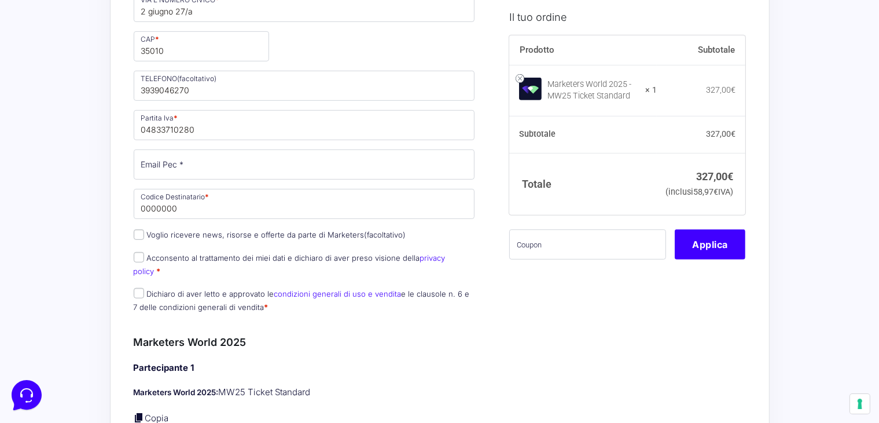
scroll to position [491, 0]
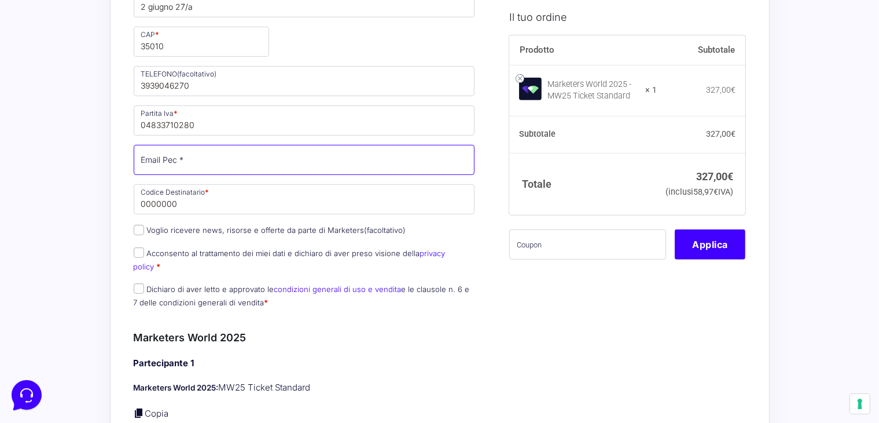
click at [226, 161] on input "Email Pec *" at bounding box center [304, 160] width 341 height 30
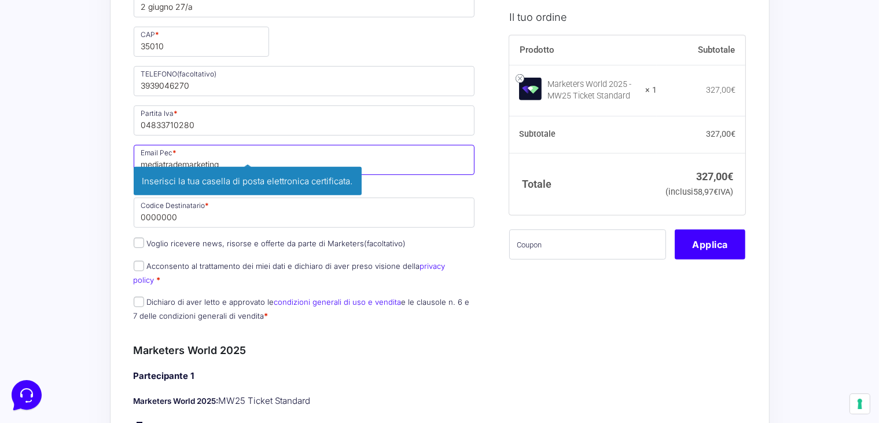
click at [226, 161] on input "mediatrademarketing" at bounding box center [304, 160] width 341 height 30
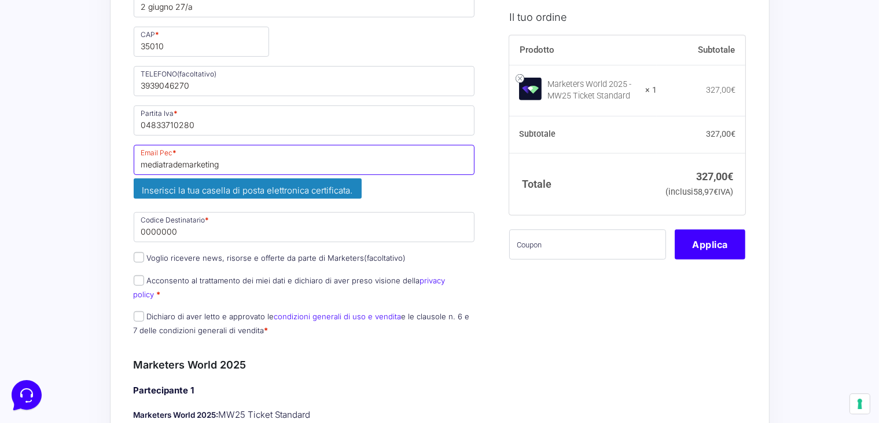
click at [278, 156] on input "mediatrademarketing" at bounding box center [304, 160] width 341 height 30
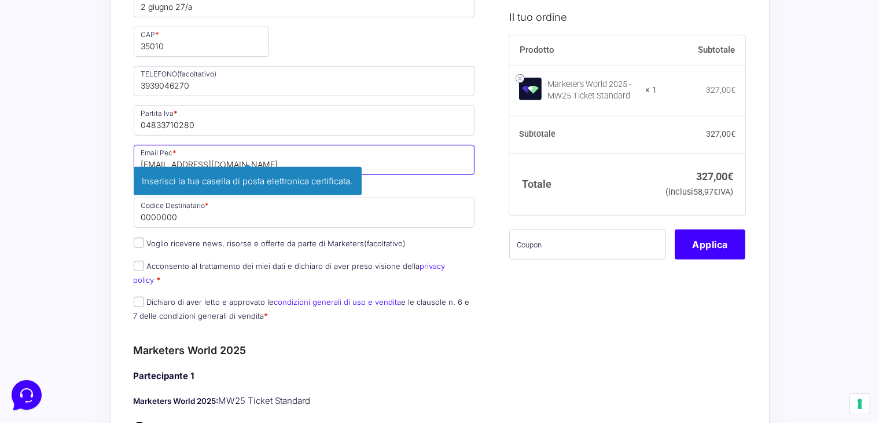
type input "[EMAIL_ADDRESS][DOMAIN_NAME]"
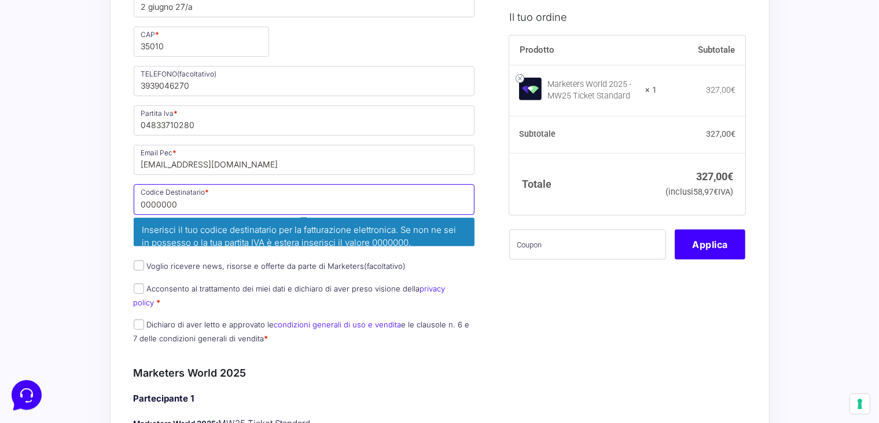
click at [190, 205] on input "0000000" at bounding box center [304, 199] width 341 height 30
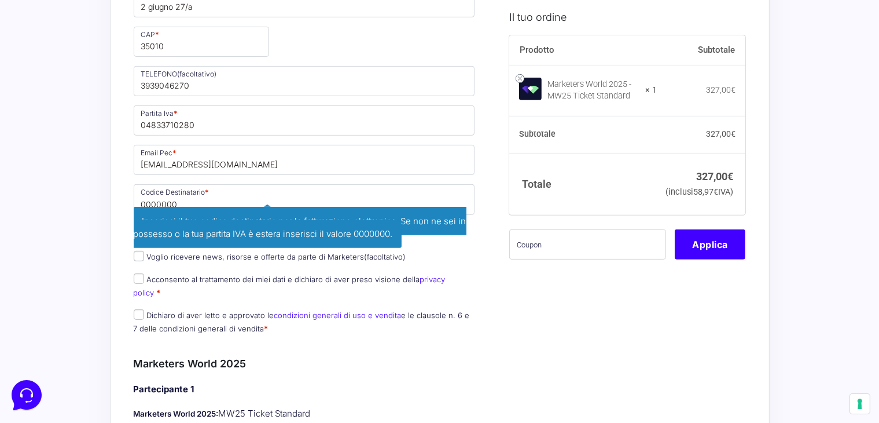
click at [190, 207] on span "Inserisci il tuo codice destinatario per la fatturazione elettronica. Se non ne…" at bounding box center [300, 228] width 333 height 42
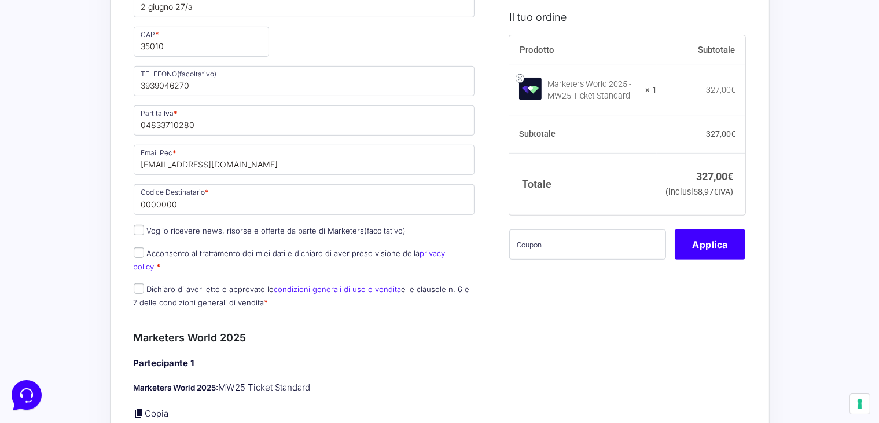
click at [172, 215] on div "Nome * [PERSON_NAME] * Mion Telefono * [PHONE_NUMBER] Desideri ricevere fattura…" at bounding box center [305, 21] width 350 height 592
click at [181, 207] on input "0000000" at bounding box center [304, 199] width 341 height 30
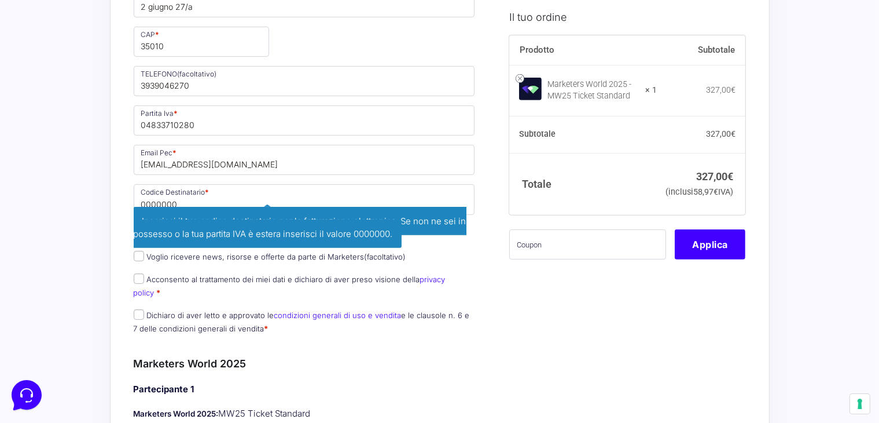
drag, startPoint x: 226, startPoint y: 199, endPoint x: 61, endPoint y: 174, distance: 166.7
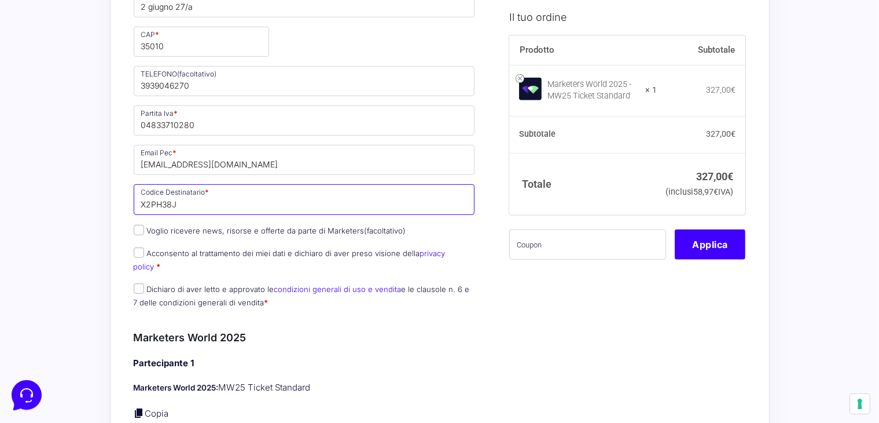
type input "X2PH38J"
click at [146, 251] on label "Acconsento al trattamento dei miei dati e dichiaro di aver preso visione della …" at bounding box center [290, 259] width 312 height 23
click at [144, 251] on input "Acconsento al trattamento dei miei dati e dichiaro di aver preso visione della …" at bounding box center [139, 252] width 10 height 10
checkbox input "true"
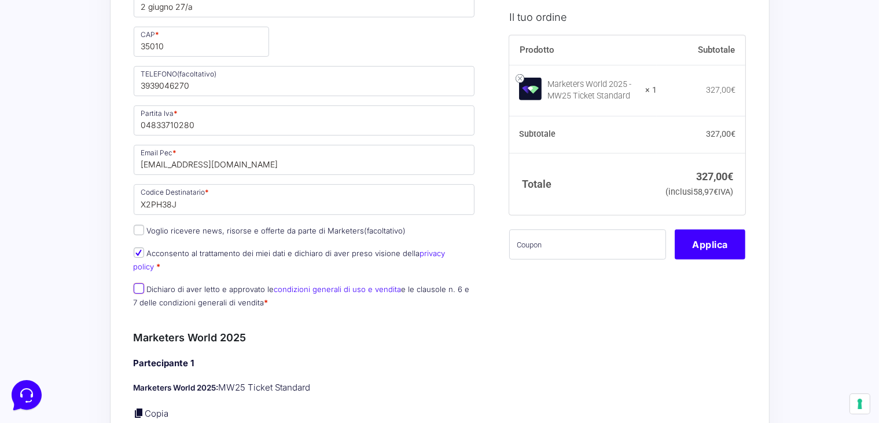
click at [142, 283] on input "Dichiaro di aver letto e approvato le condizioni generali di uso e vendita e le…" at bounding box center [139, 288] width 10 height 10
checkbox input "true"
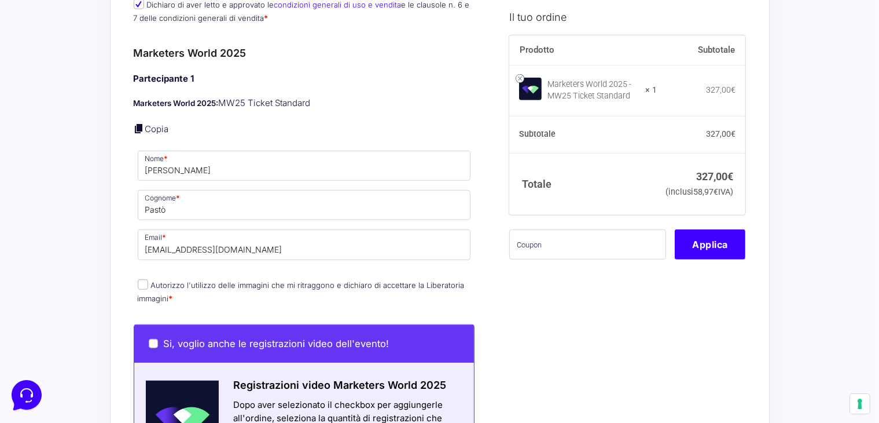
scroll to position [817, 0]
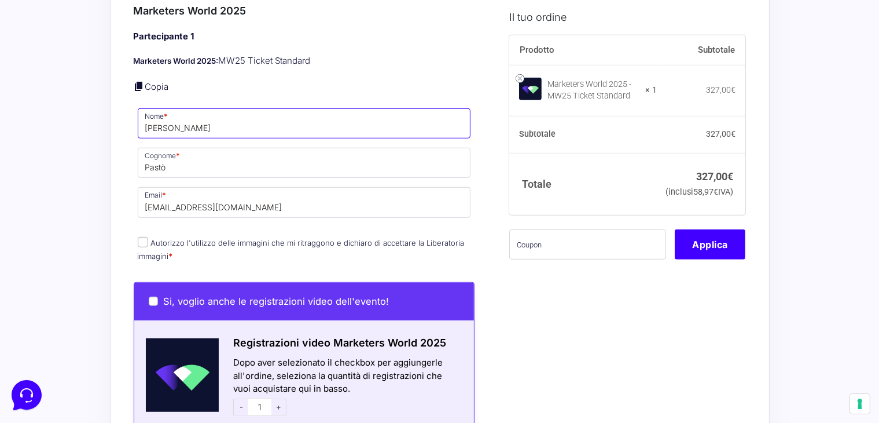
drag, startPoint x: 190, startPoint y: 111, endPoint x: 126, endPoint y: 107, distance: 64.3
click at [126, 107] on div "Riepilogo Ordine 327,00 € Prodotto Subtotale Marketers World 2025 - MW25 Ticket…" at bounding box center [440, 170] width 660 height 1853
type input "t"
type input "Tiziano"
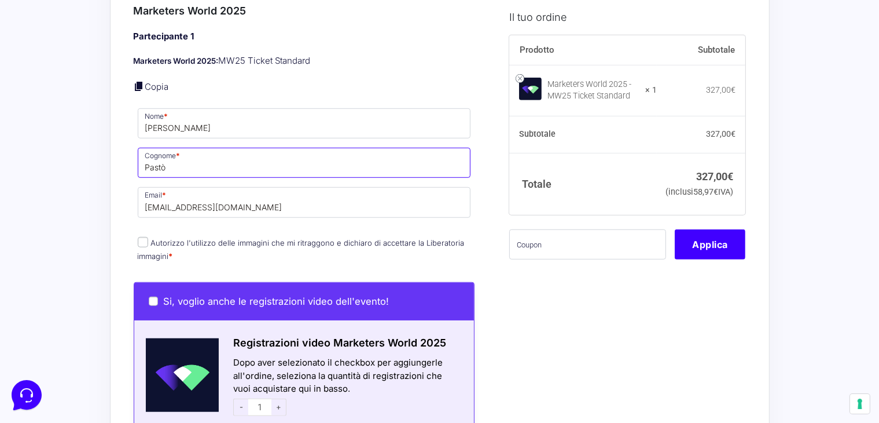
click at [194, 156] on input "Pastò" at bounding box center [304, 163] width 333 height 30
type input "Mion"
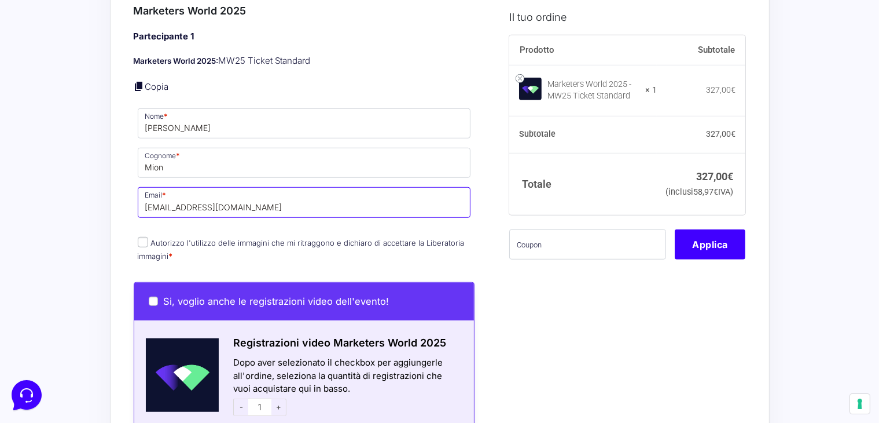
click at [270, 189] on input "chiarapastomusic@gmail.com" at bounding box center [304, 202] width 333 height 30
type input "[EMAIL_ADDRESS][DOMAIN_NAME]"
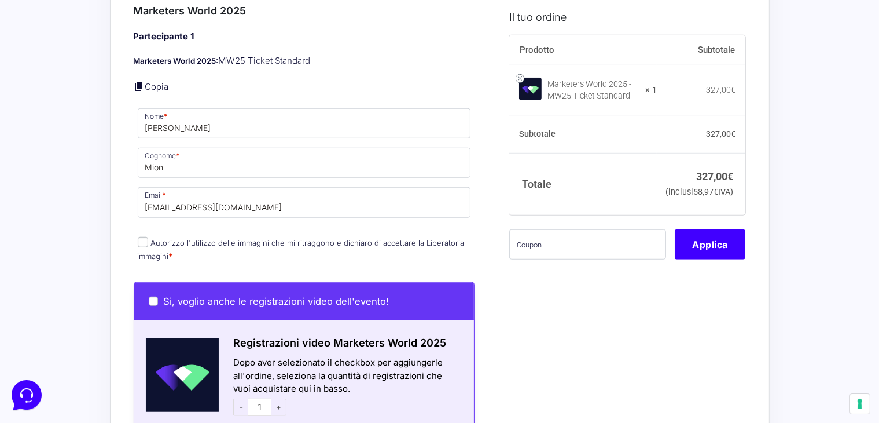
click at [190, 225] on p at bounding box center [304, 226] width 341 height 3
click at [142, 237] on input "Autorizzo l'utilizzo delle immagini che mi ritraggono e dichiaro di accettare l…" at bounding box center [143, 242] width 10 height 10
checkbox input "true"
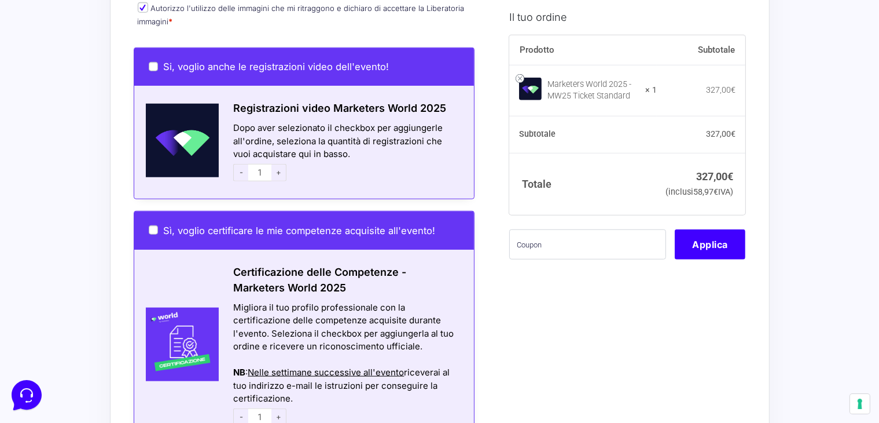
scroll to position [1047, 0]
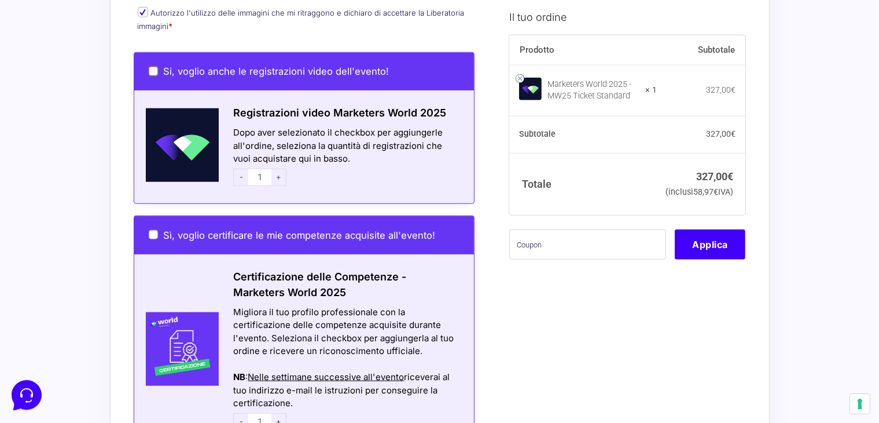
click at [153, 67] on input "Si, voglio anche le registrazioni video dell'evento!" at bounding box center [153, 71] width 9 height 9
checkbox input "true"
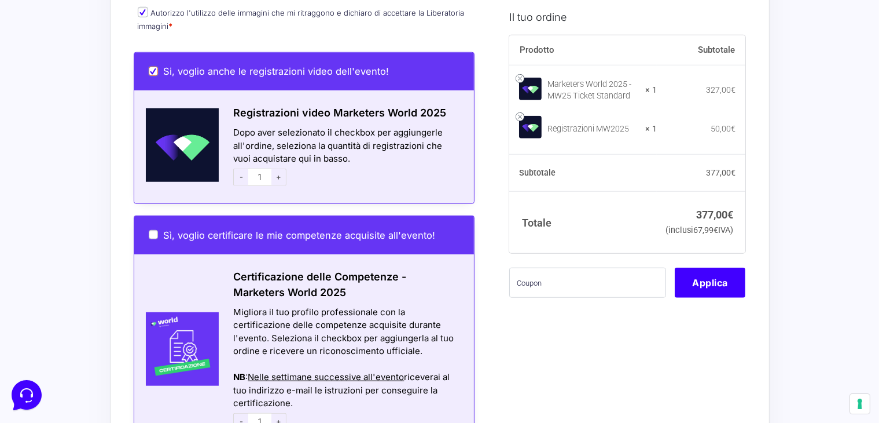
click at [153, 67] on input "Si, voglio anche le registrazioni video dell'evento!" at bounding box center [153, 71] width 9 height 9
checkbox input "false"
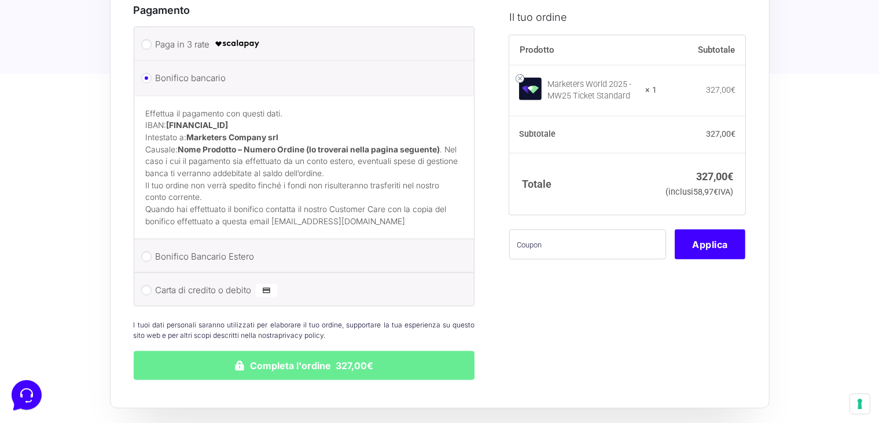
scroll to position [1524, 0]
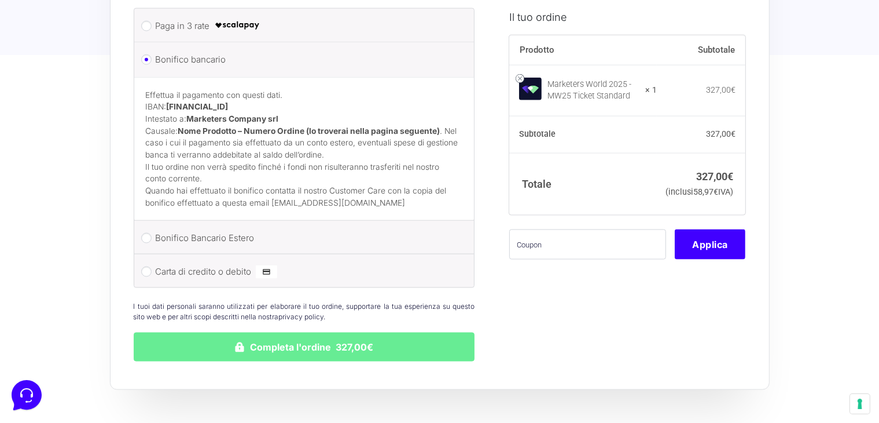
click at [170, 263] on label "Carta di credito o debito" at bounding box center [302, 271] width 293 height 17
click at [152, 266] on input "Carta di credito o debito" at bounding box center [146, 271] width 10 height 10
radio input "true"
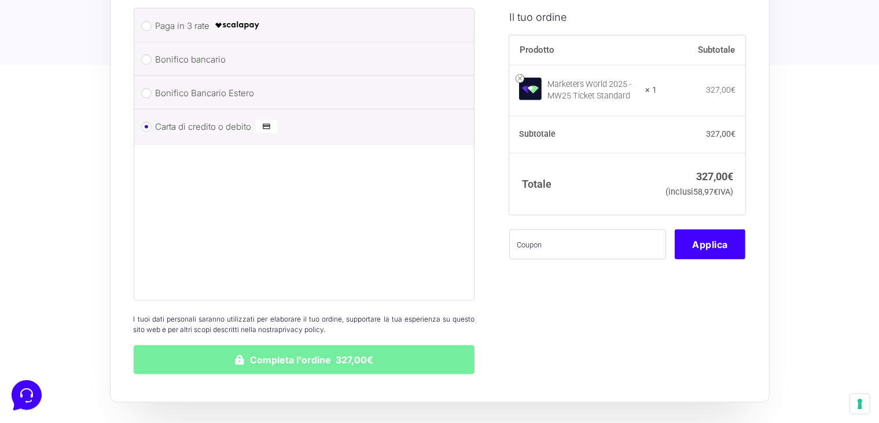
click at [306, 345] on button "Completa l'ordine 327,00€" at bounding box center [304, 359] width 341 height 29
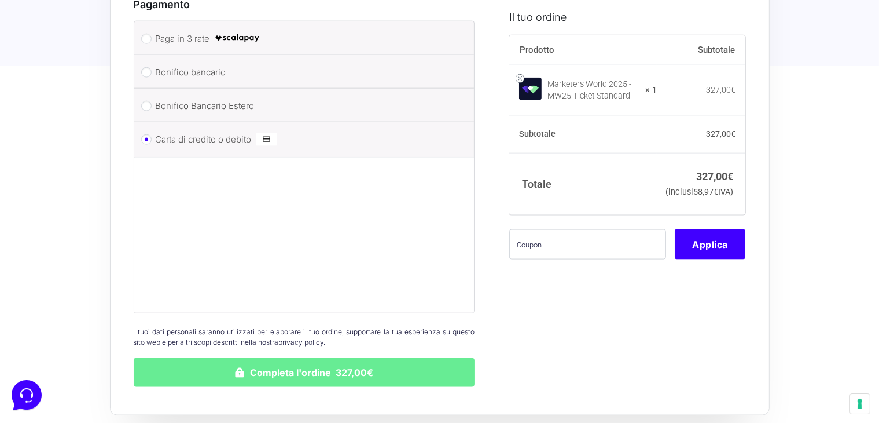
scroll to position [1630, 0]
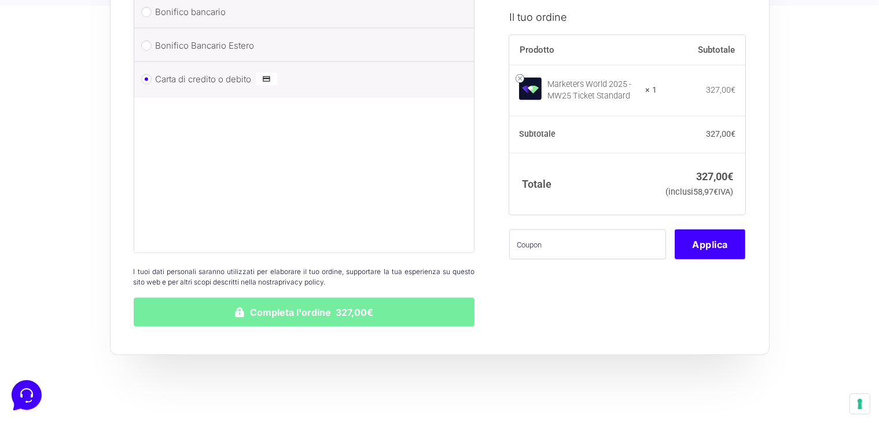
click at [297, 299] on button "Completa l'ordine 327,00€" at bounding box center [304, 311] width 341 height 29
